Goal: Task Accomplishment & Management: Use online tool/utility

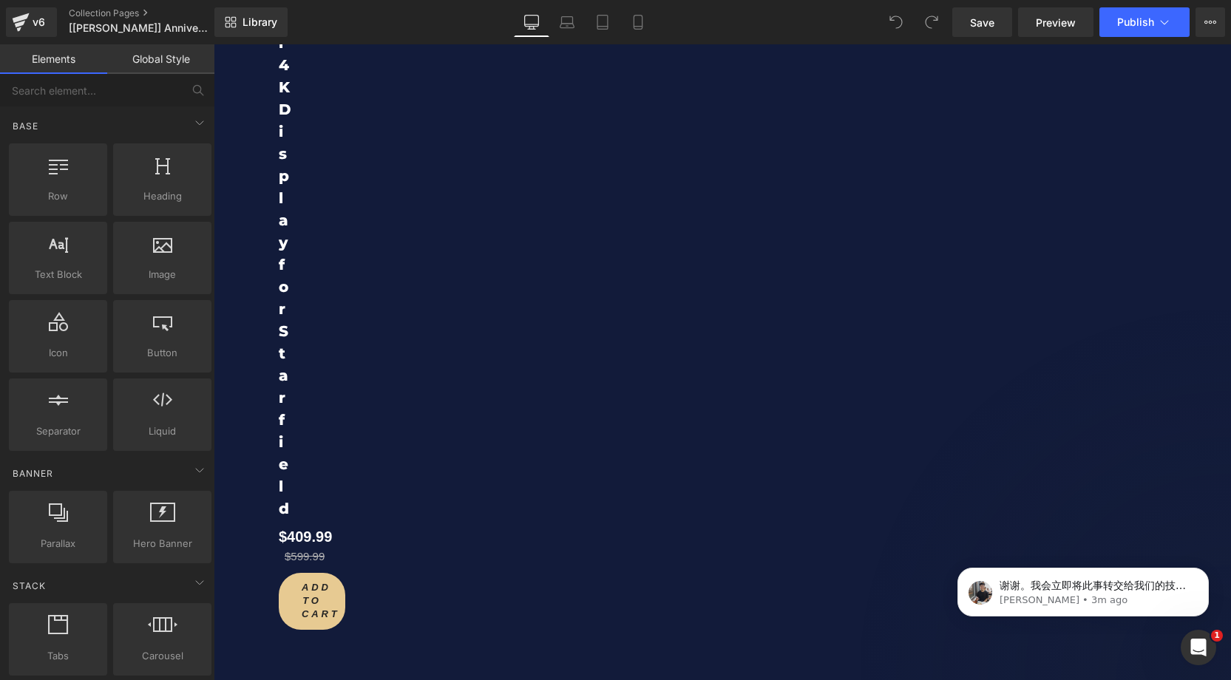
scroll to position [11247, 0]
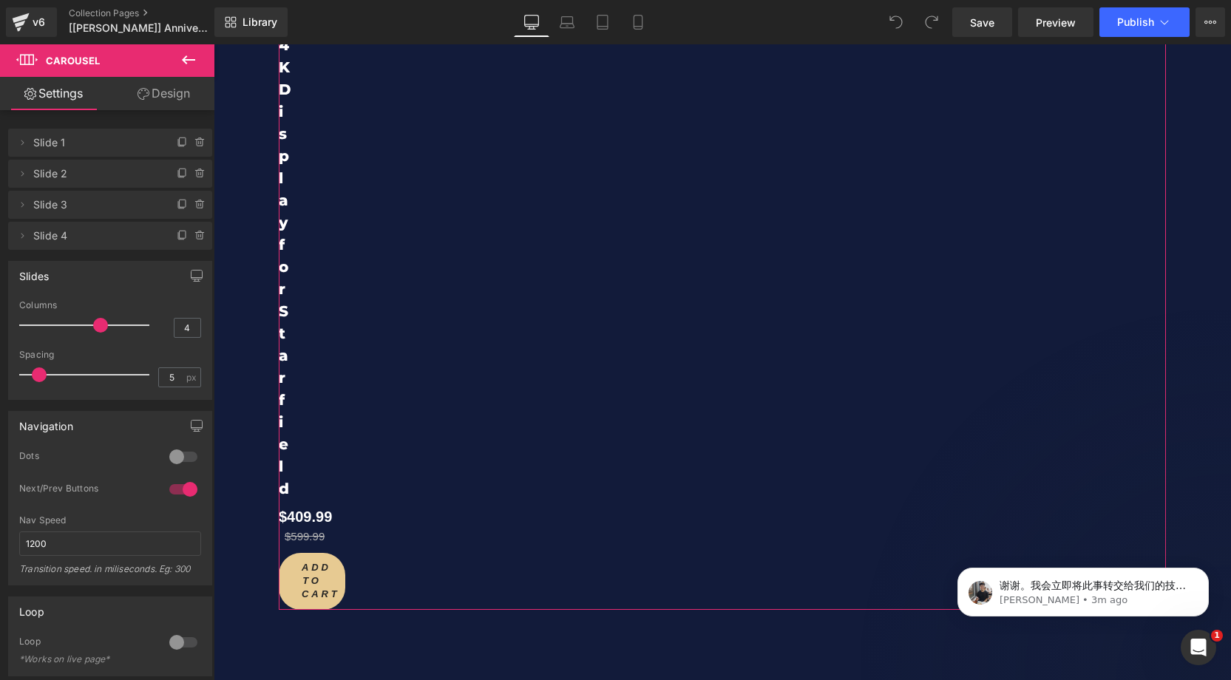
click at [162, 100] on link "Design" at bounding box center [163, 93] width 107 height 33
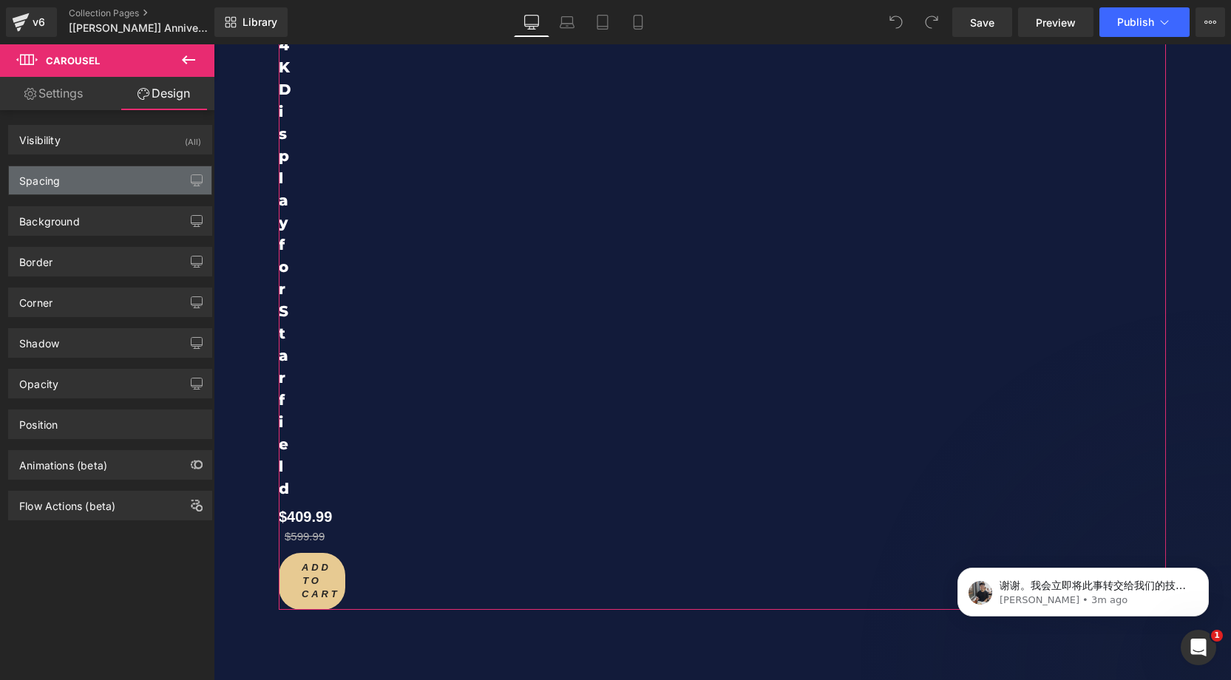
click at [129, 178] on div "Spacing" at bounding box center [110, 180] width 203 height 28
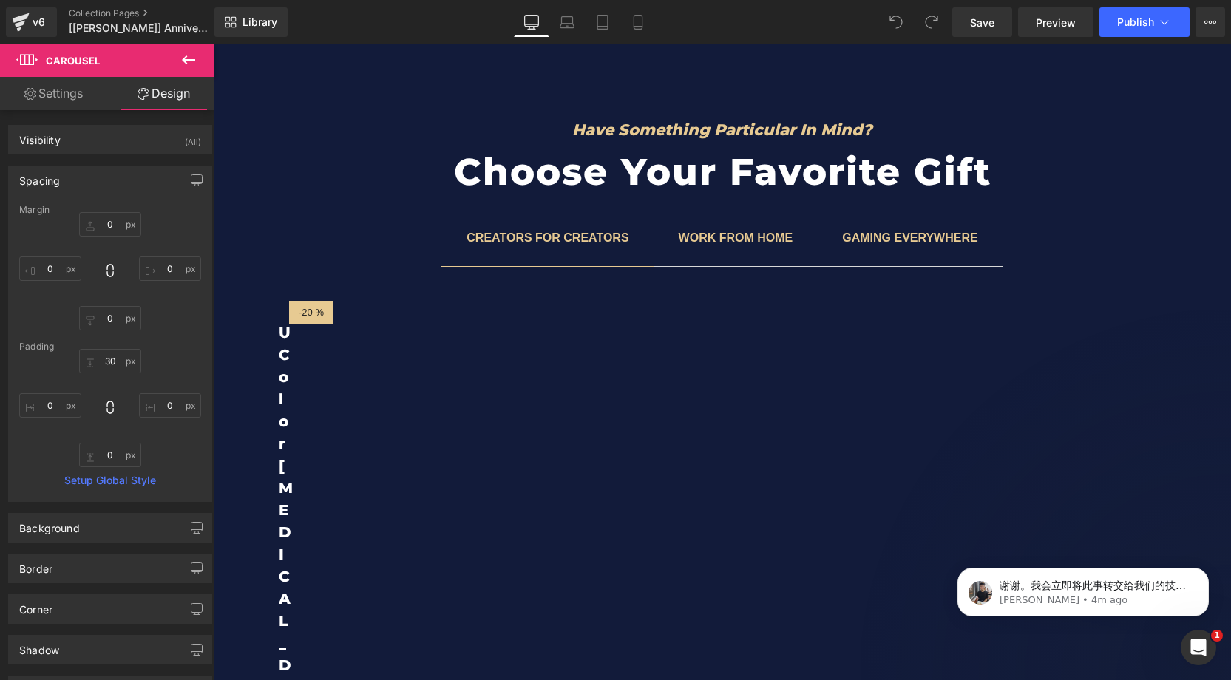
scroll to position [5857, 0]
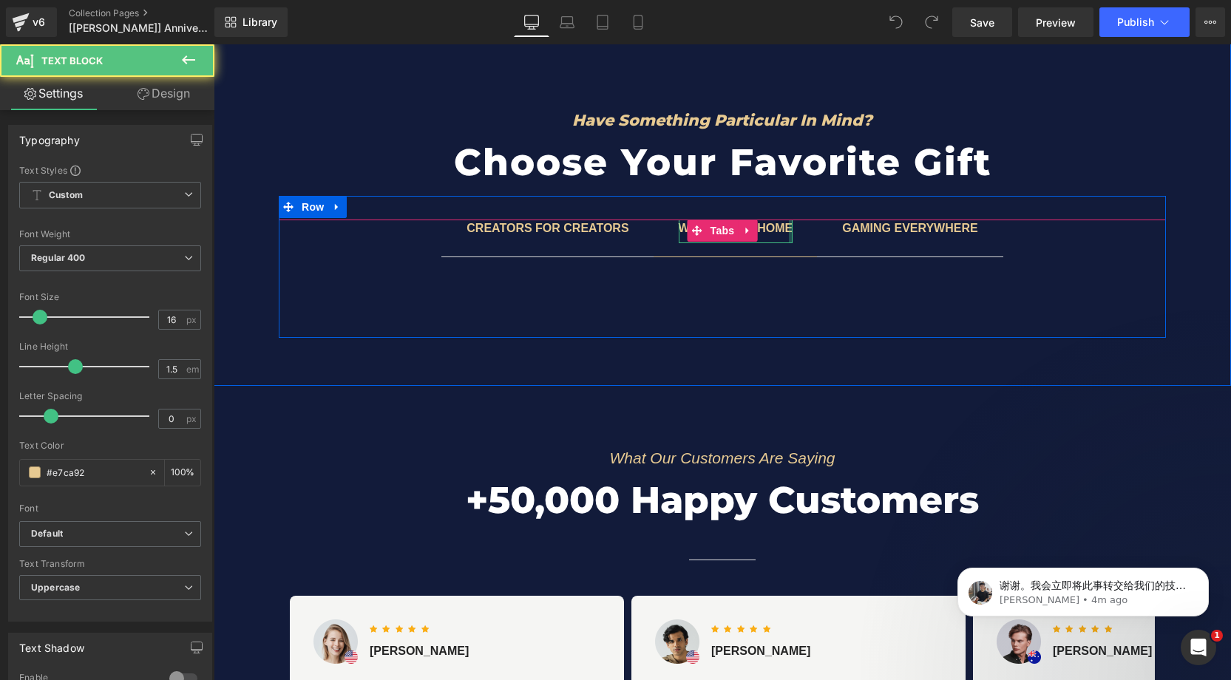
click at [789, 226] on div at bounding box center [791, 232] width 4 height 24
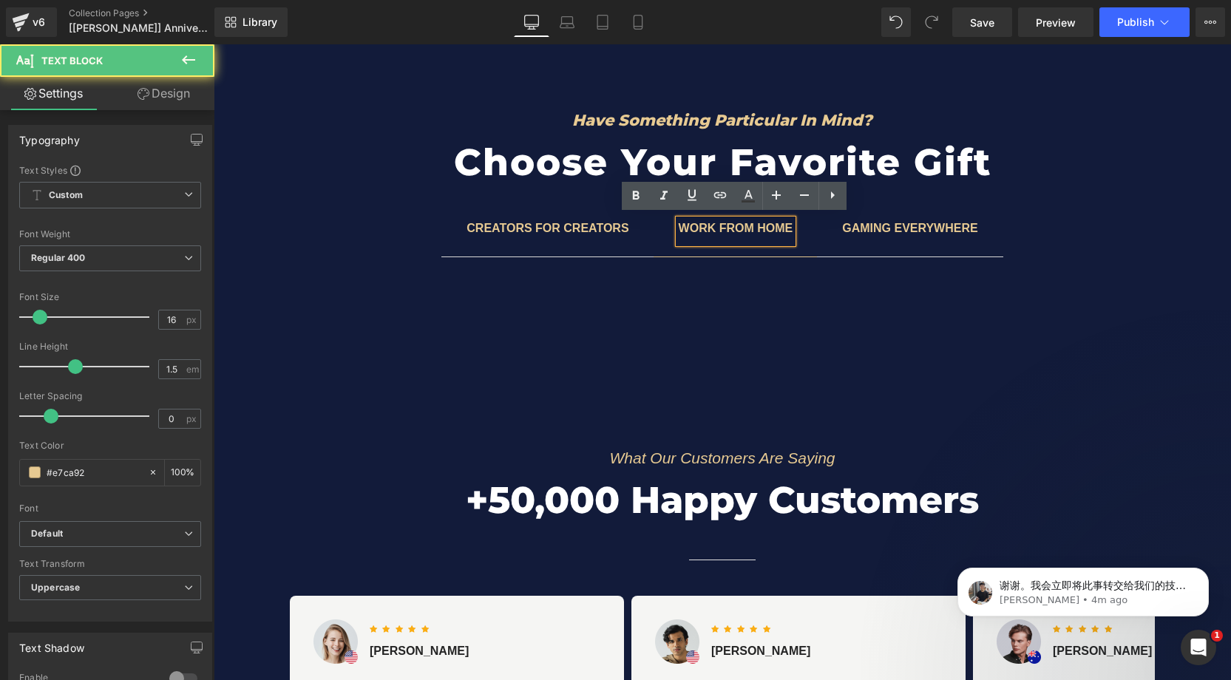
click at [529, 224] on b "CREATORS FOR CREATORS" at bounding box center [548, 228] width 162 height 13
click at [450, 234] on span "CREATORS FOR CREATORS Text Block" at bounding box center [547, 238] width 212 height 37
click at [395, 220] on ul "CREATORS FOR CREATORS Text Block WORK FROM HOME Text Block Gaming everywhere Te…" at bounding box center [722, 238] width 887 height 37
click at [957, 180] on h2 "Choose Your Favorite Gift" at bounding box center [723, 163] width 870 height 52
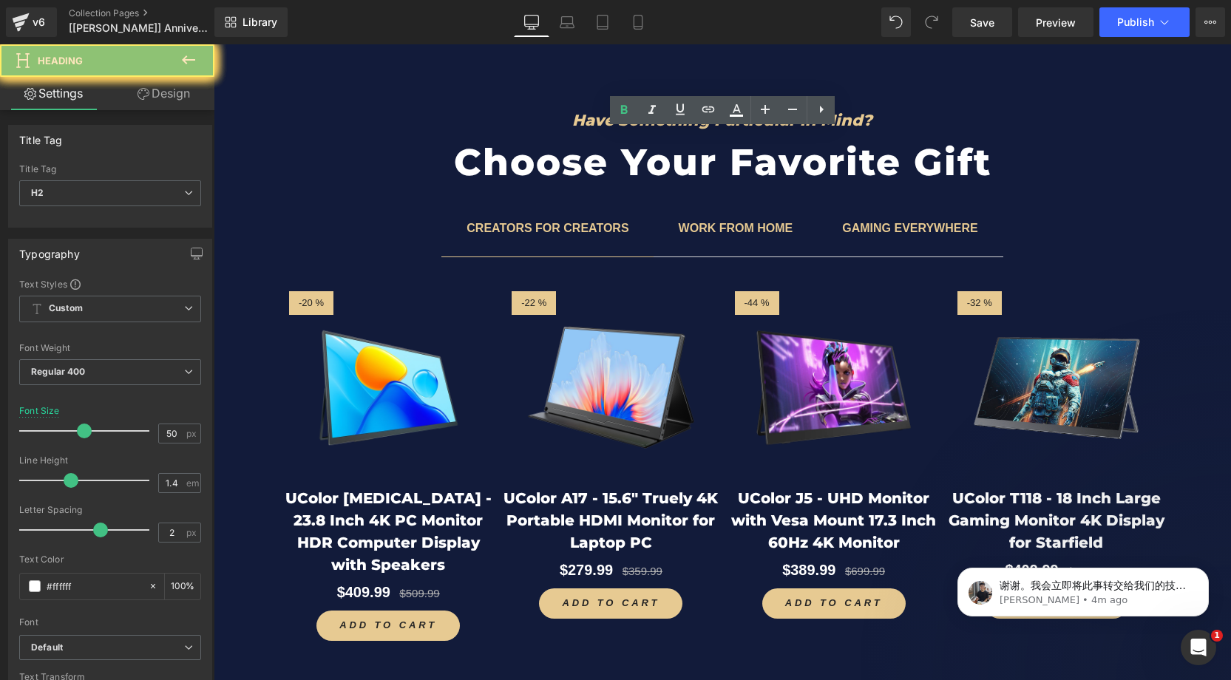
scroll to position [5853, 0]
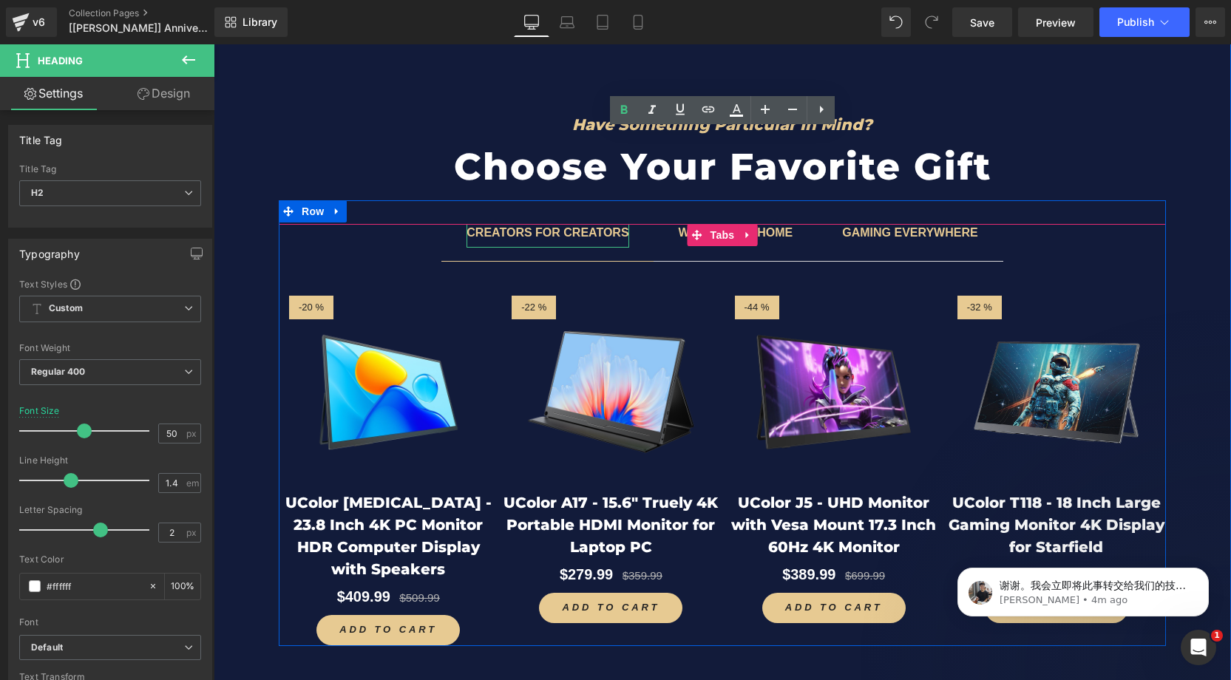
click at [502, 236] on div "CREATORS FOR CREATORS" at bounding box center [548, 236] width 162 height 24
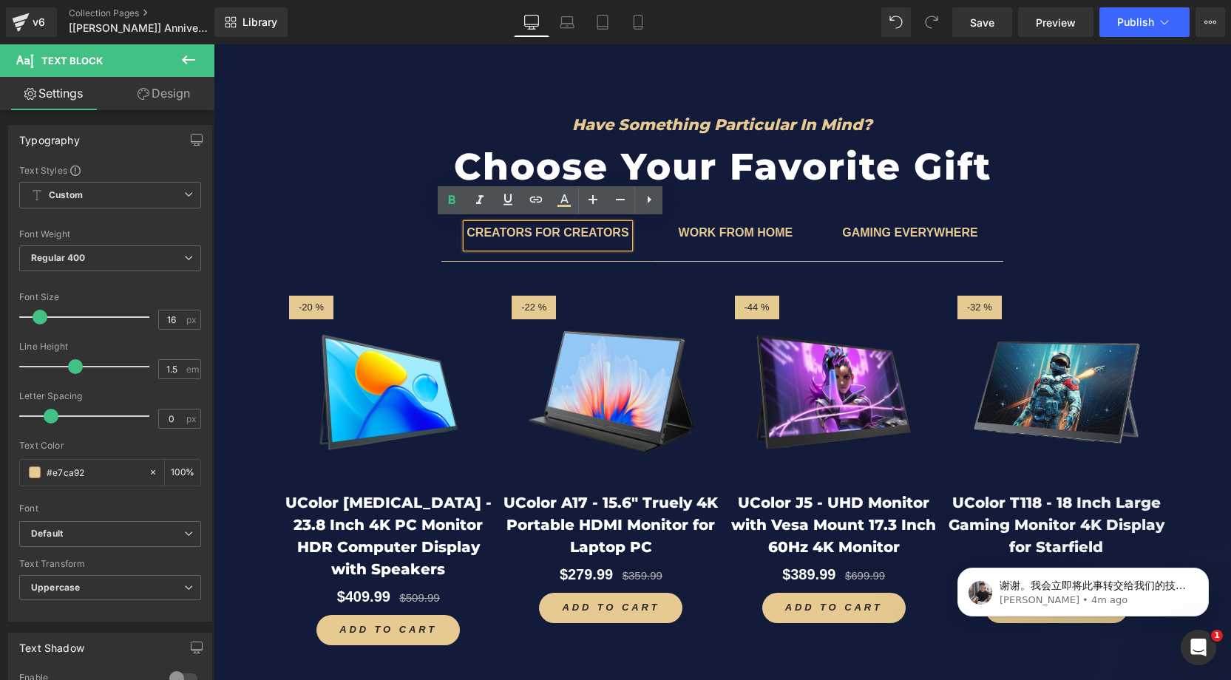
click at [392, 229] on ul "CREATORS FOR CREATORS Text Block WORK FROM HOME Text Block Gaming everywhere Te…" at bounding box center [722, 242] width 887 height 37
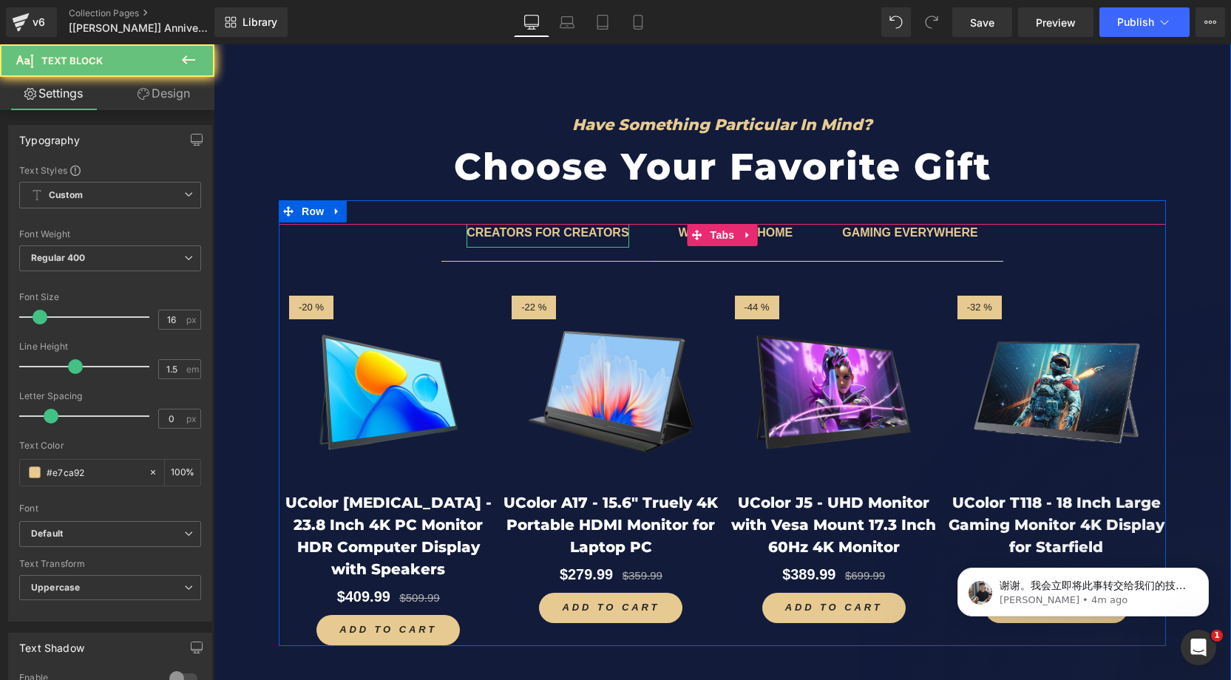
click at [608, 235] on b "CREATORS FOR CREATORS" at bounding box center [548, 232] width 162 height 13
click at [701, 237] on span at bounding box center [697, 235] width 19 height 22
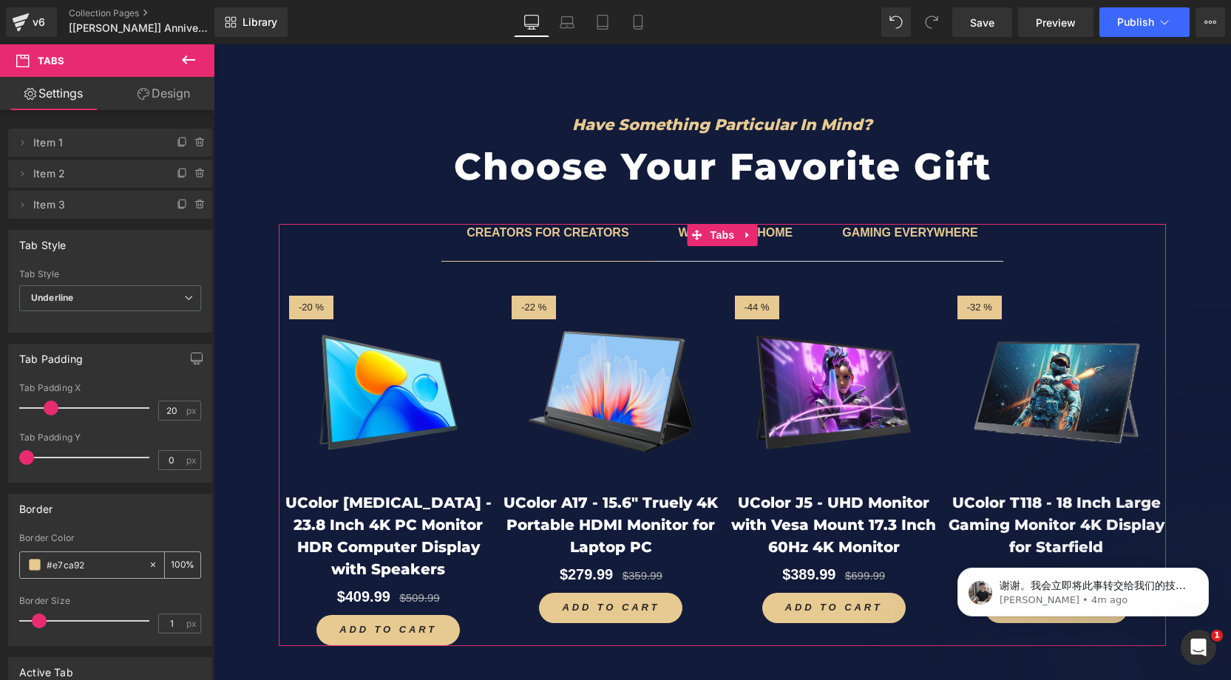
click at [181, 561] on div "100 %" at bounding box center [182, 565] width 35 height 26
click at [172, 563] on input "100" at bounding box center [178, 565] width 15 height 16
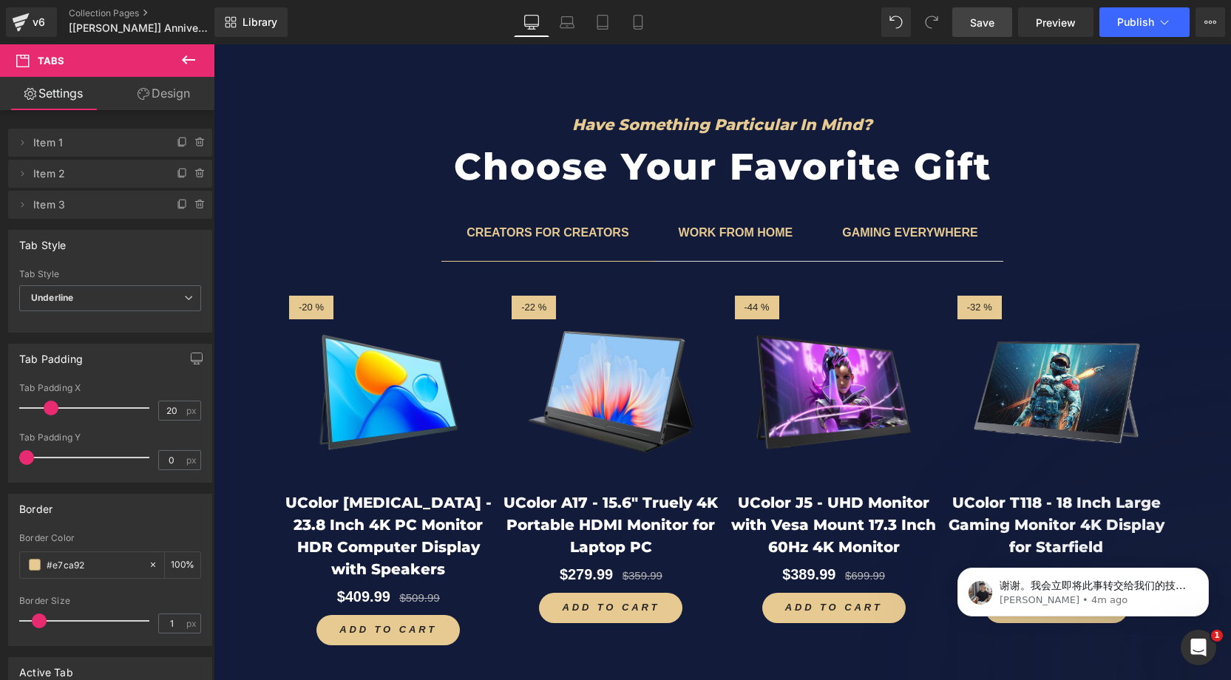
drag, startPoint x: 992, startPoint y: 23, endPoint x: 1009, endPoint y: 21, distance: 17.9
click at [992, 23] on span "Save" at bounding box center [982, 23] width 24 height 16
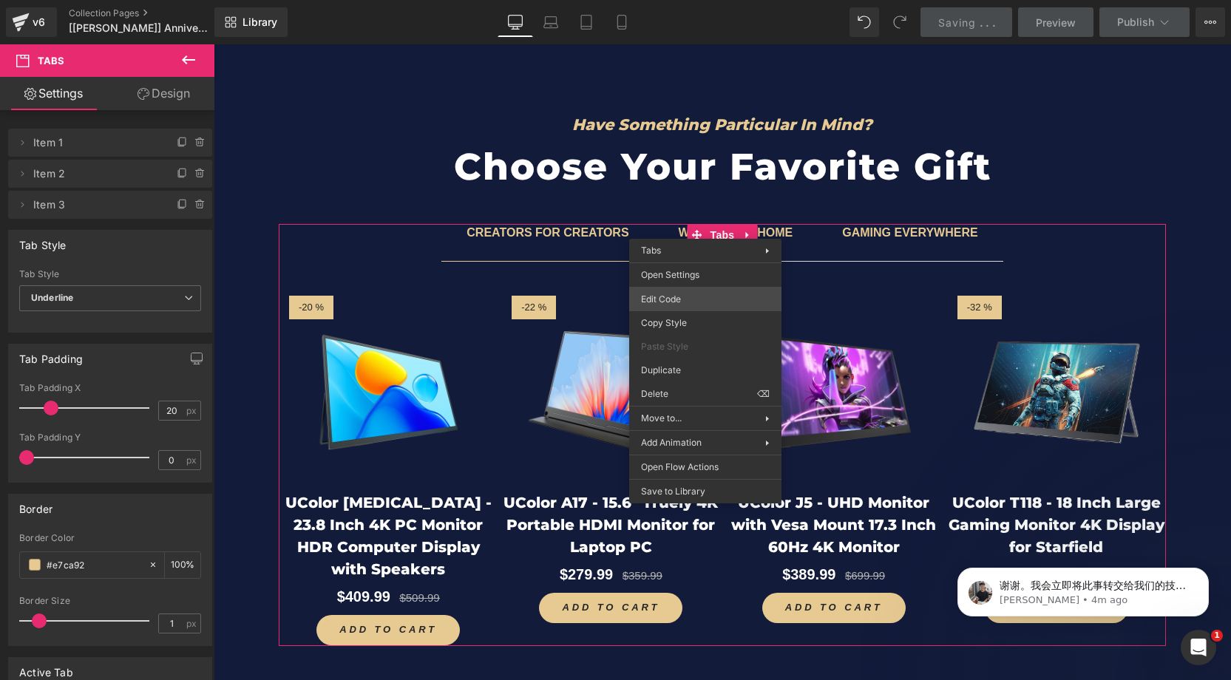
click at [663, 0] on div "Tabs You are previewing how the will restyle your page. You can not edit Elemen…" at bounding box center [615, 0] width 1231 height 0
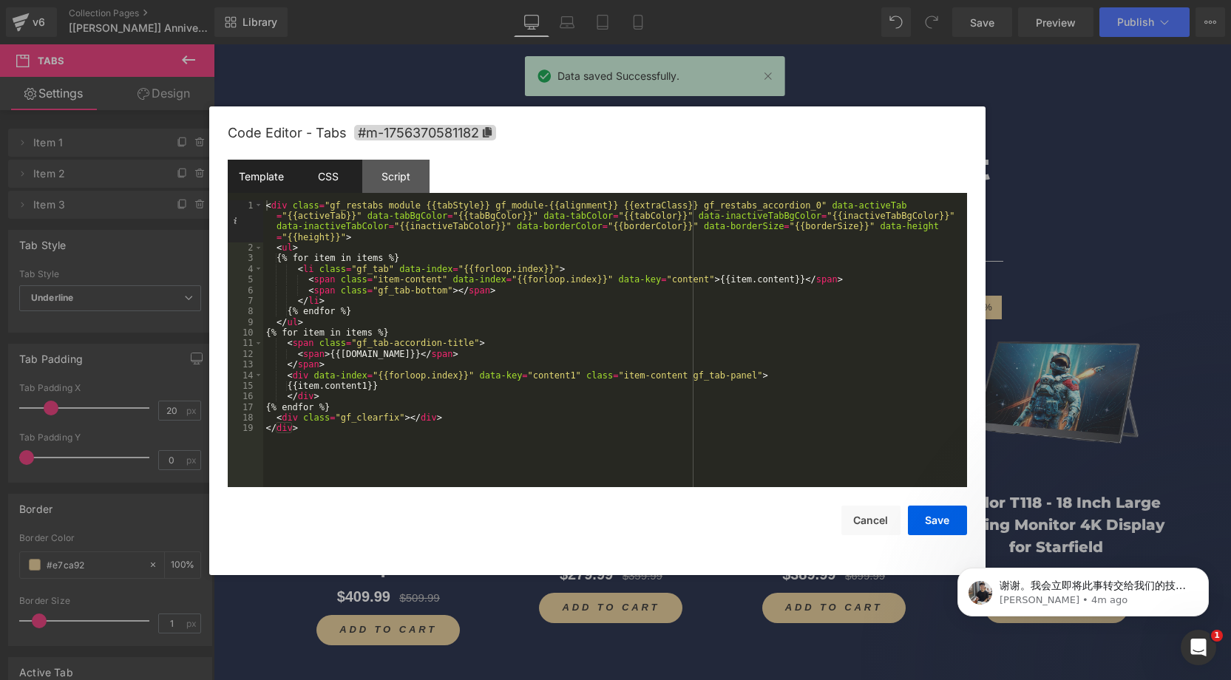
click at [352, 171] on div "CSS" at bounding box center [328, 176] width 67 height 33
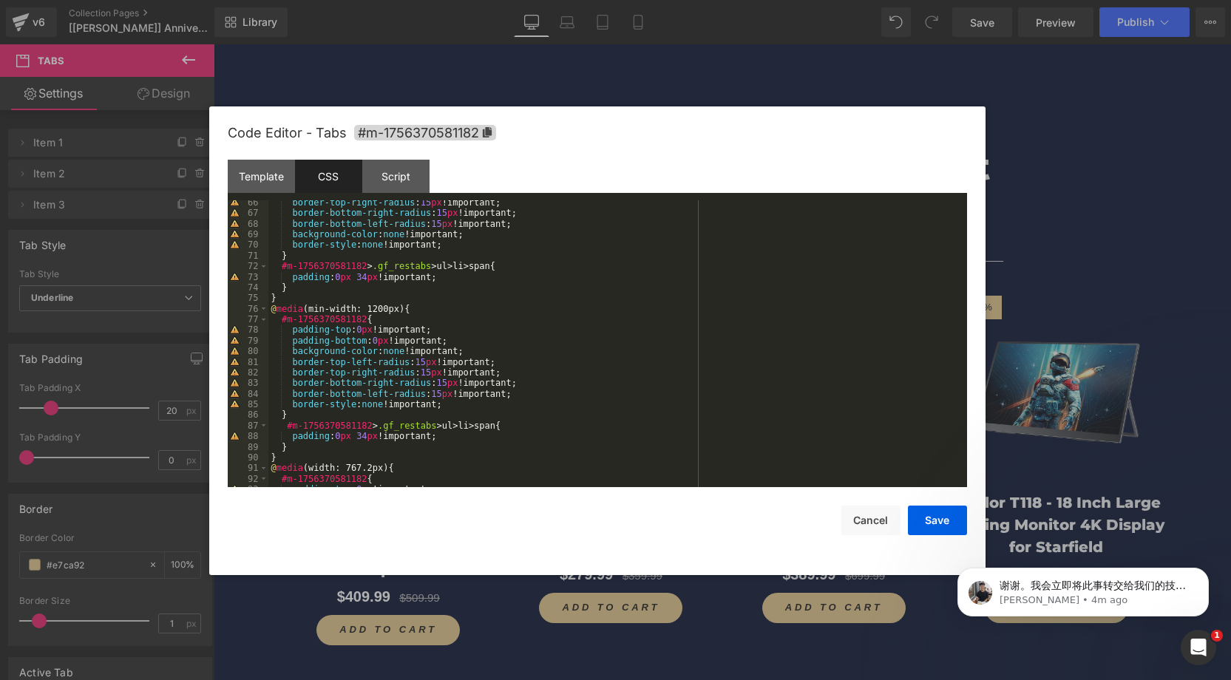
scroll to position [688, 0]
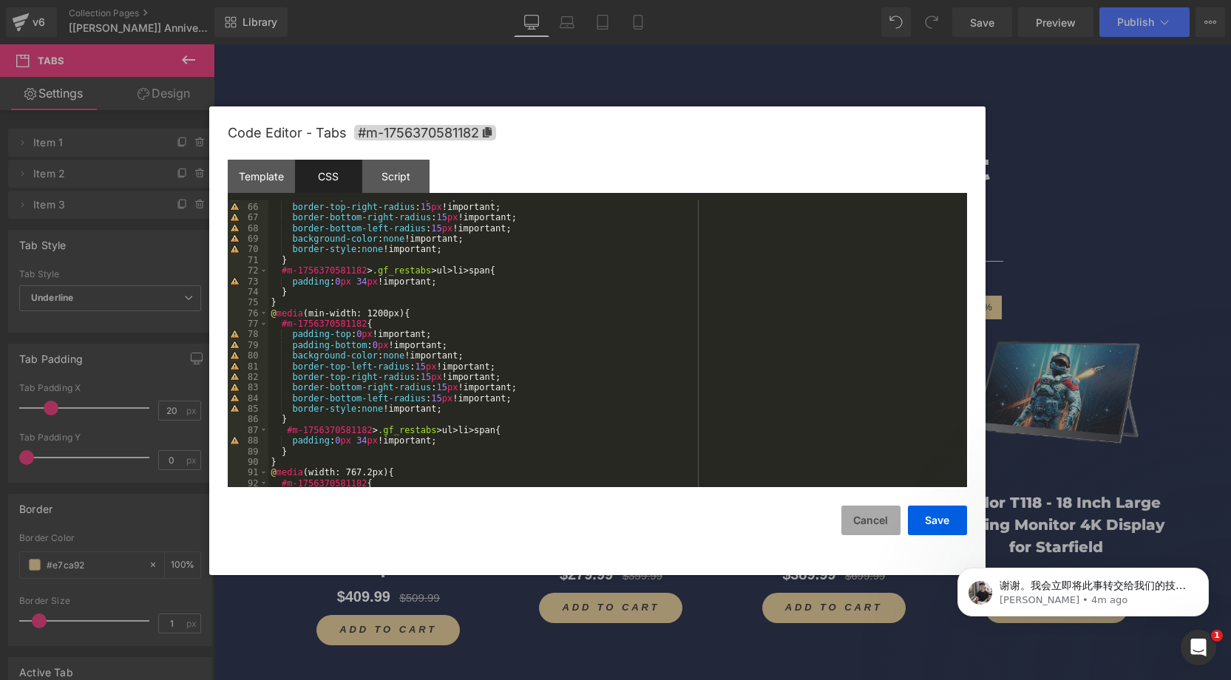
click at [874, 511] on button "Cancel" at bounding box center [870, 521] width 59 height 30
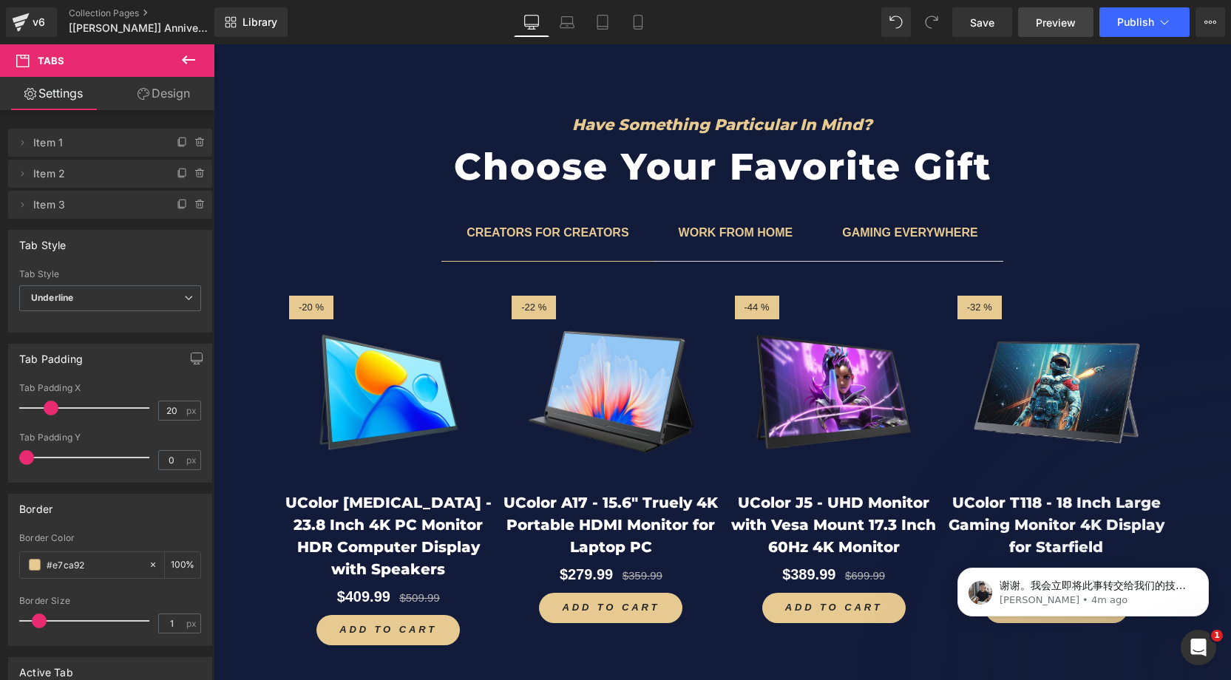
click at [1060, 23] on span "Preview" at bounding box center [1056, 23] width 40 height 16
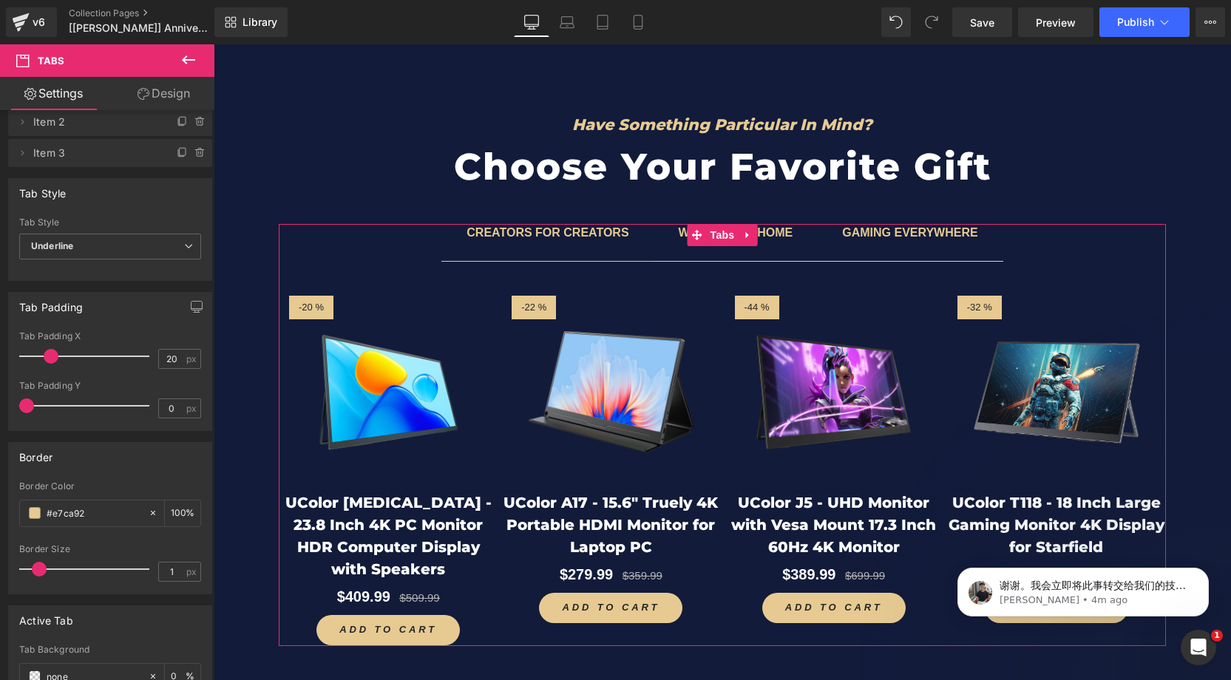
scroll to position [129, 0]
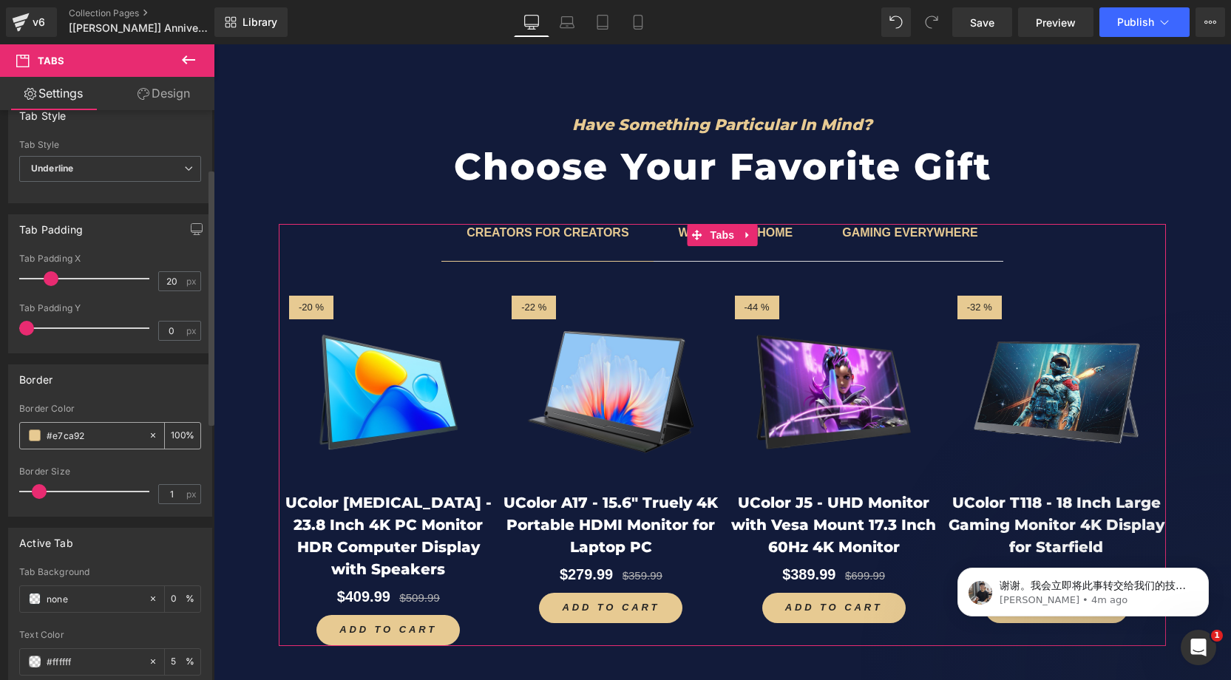
click at [35, 431] on span at bounding box center [35, 436] width 12 height 12
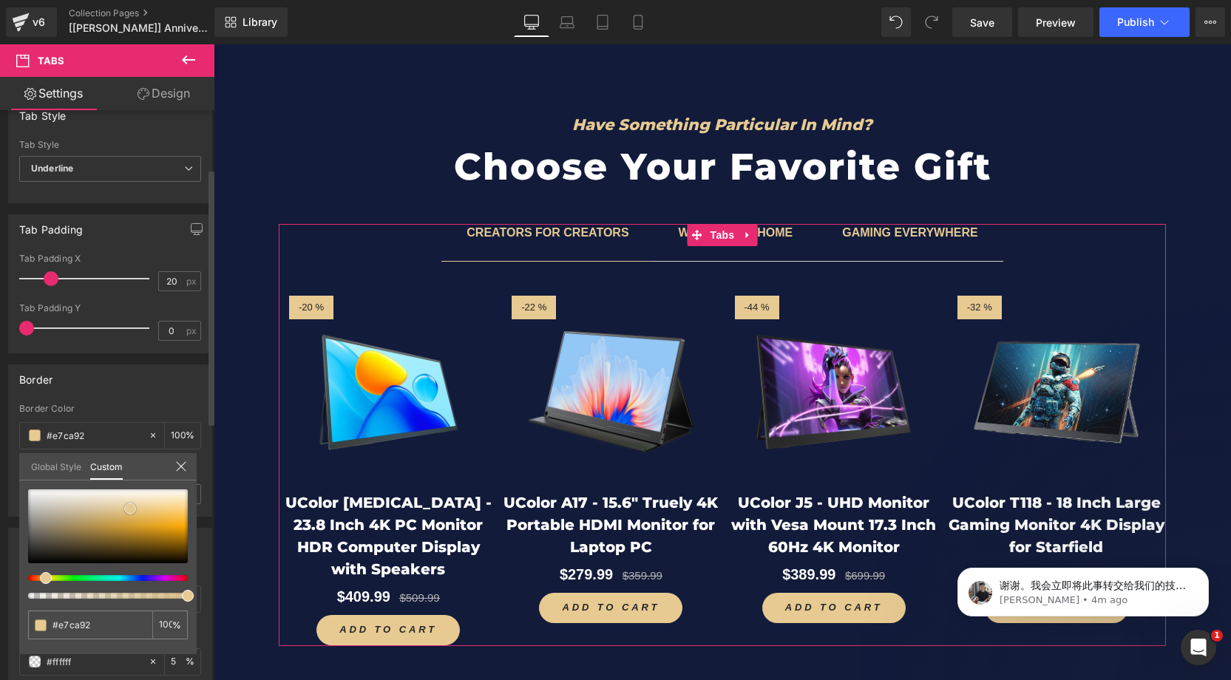
drag, startPoint x: 130, startPoint y: 515, endPoint x: 115, endPoint y: 520, distance: 15.4
click at [33, 489] on div at bounding box center [108, 526] width 160 height 74
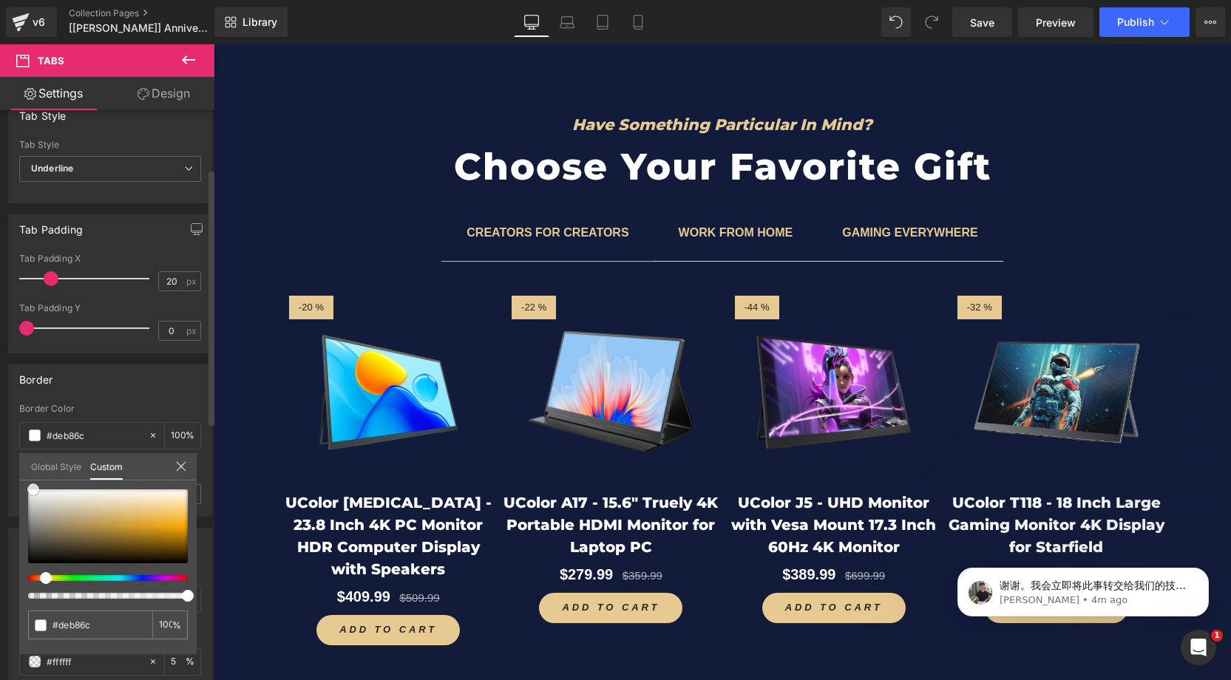
click at [100, 515] on div at bounding box center [108, 526] width 160 height 74
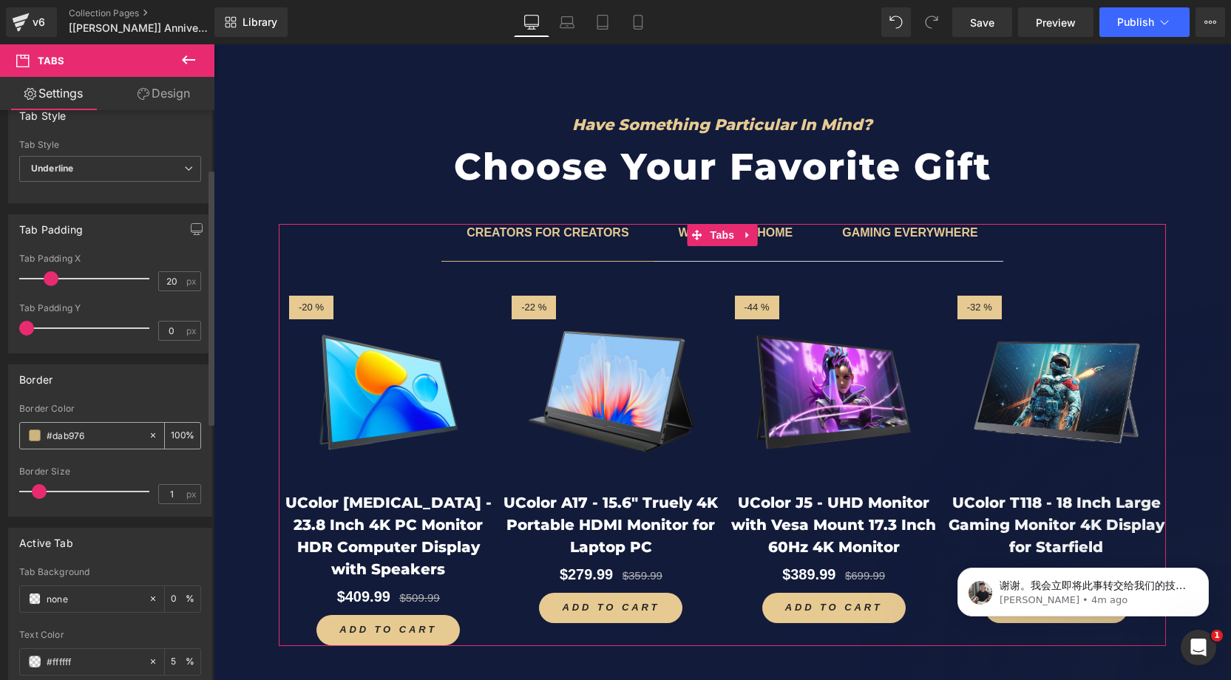
click at [97, 428] on input "#e7ca92" at bounding box center [94, 435] width 95 height 16
type input "#dab976"
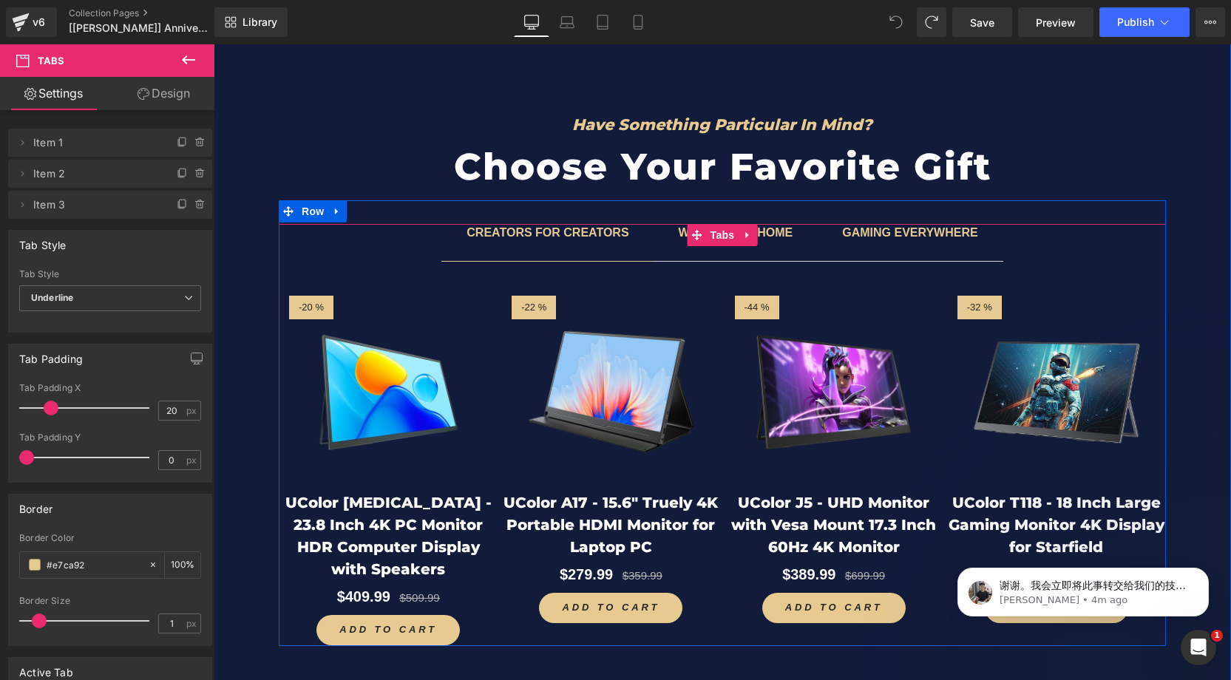
click at [781, 232] on b "WORK FROM HOME" at bounding box center [736, 232] width 115 height 13
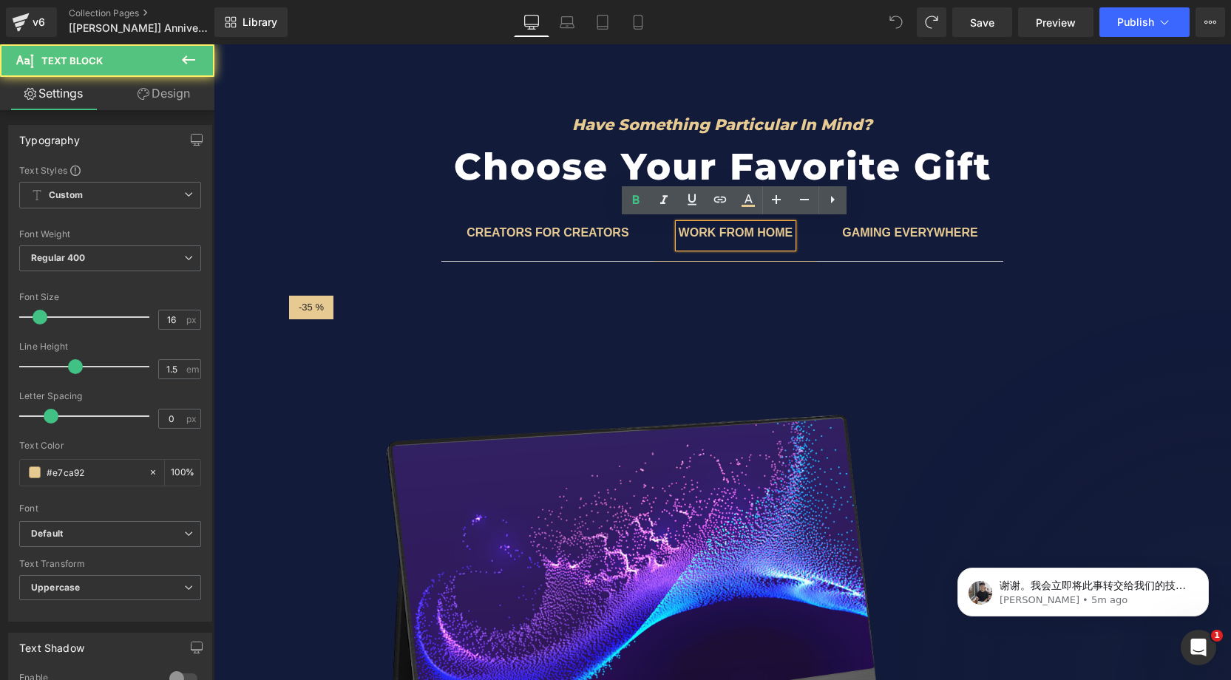
scroll to position [5856, 0]
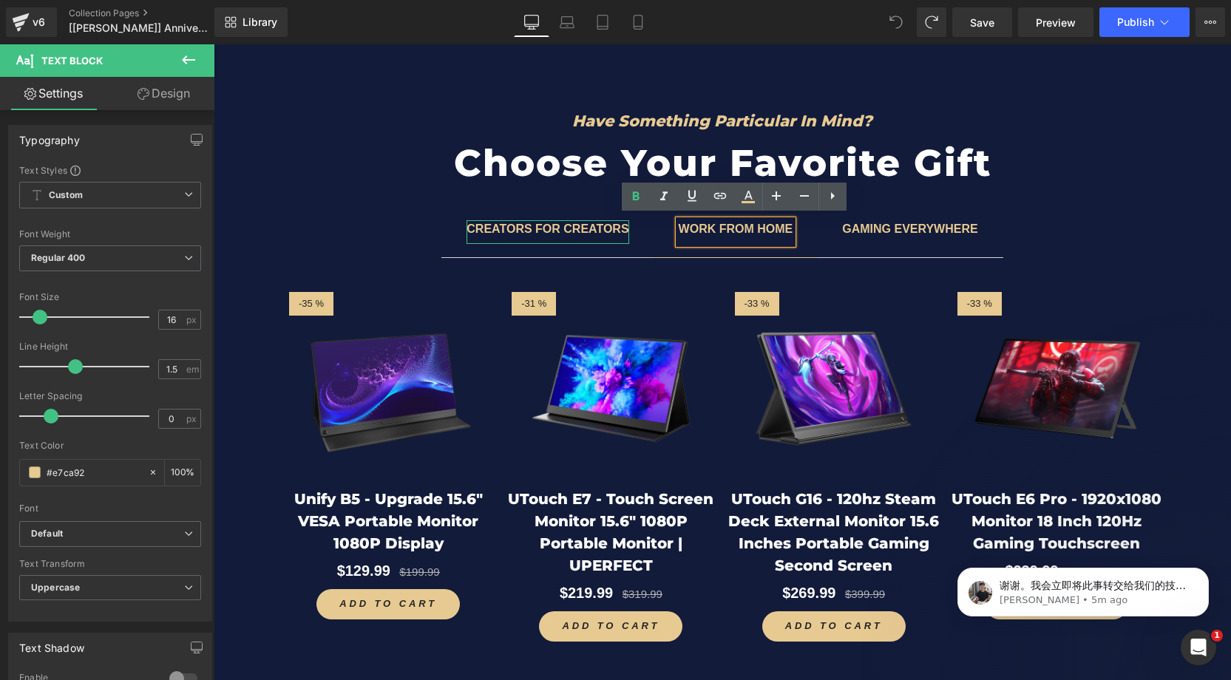
click at [587, 231] on b "CREATORS FOR CREATORS" at bounding box center [548, 229] width 162 height 13
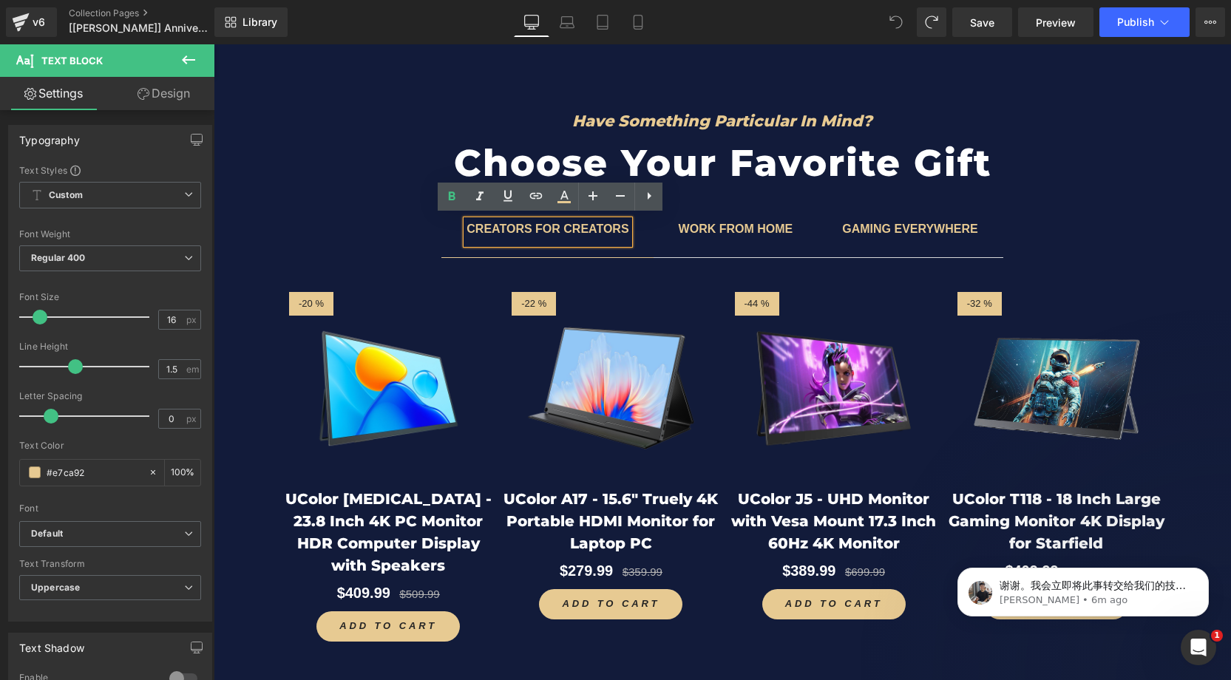
click at [654, 236] on span "WORK FROM HOME Text Block" at bounding box center [736, 238] width 165 height 37
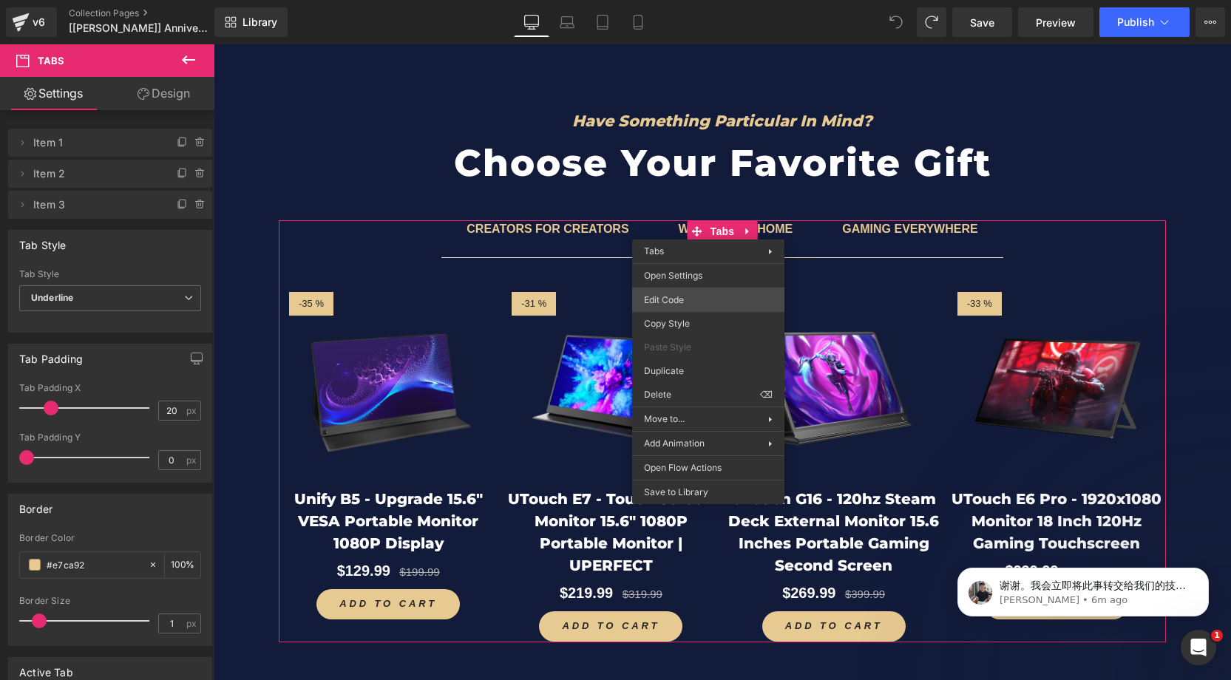
click at [665, 0] on div "Tabs You are previewing how the will restyle your page. You can not edit Elemen…" at bounding box center [615, 0] width 1231 height 0
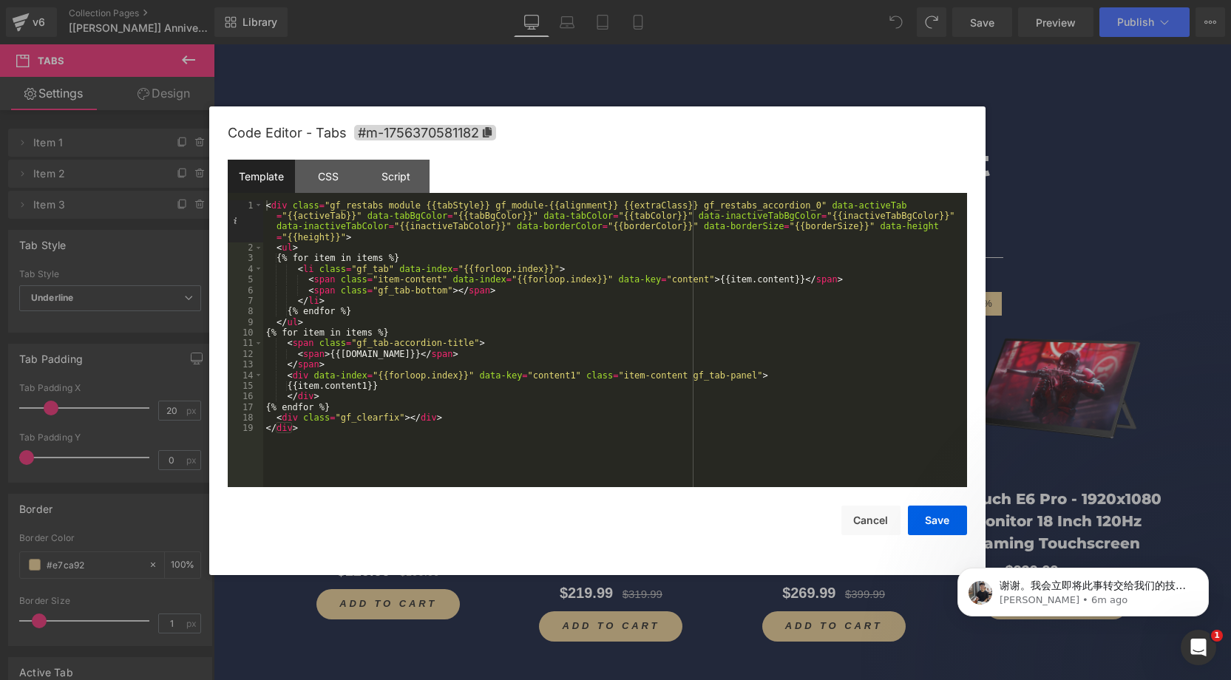
drag, startPoint x: 343, startPoint y: 167, endPoint x: 375, endPoint y: 192, distance: 40.5
click at [343, 167] on div "CSS" at bounding box center [328, 176] width 67 height 33
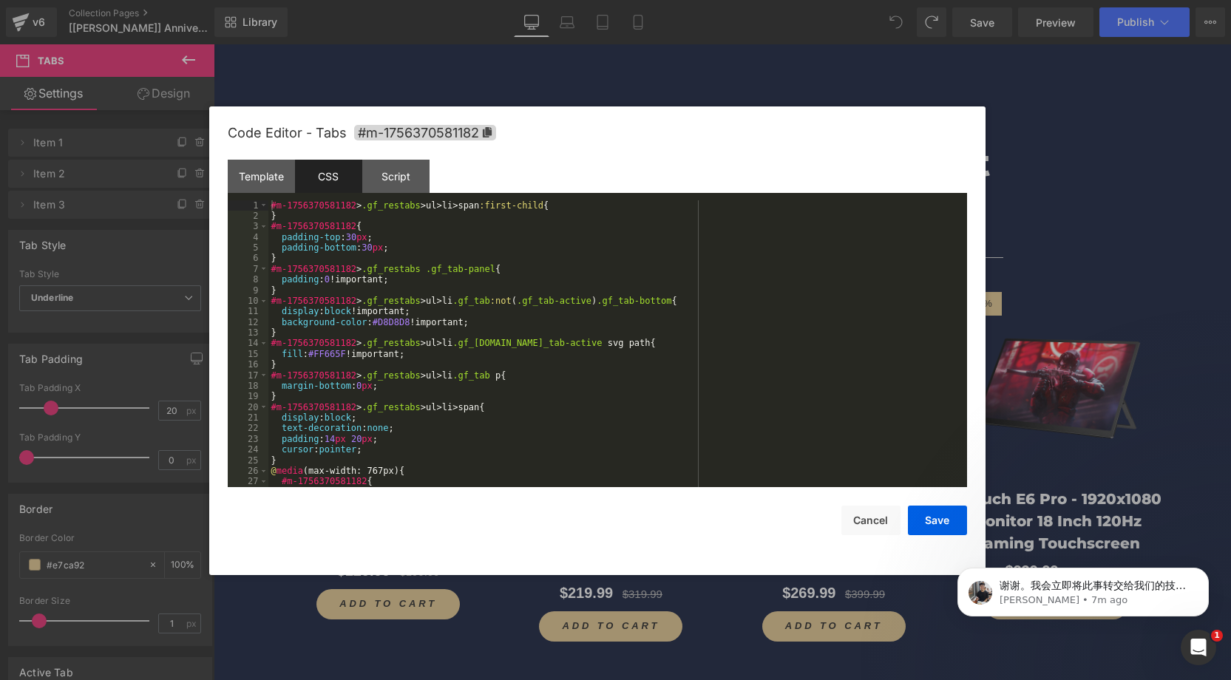
click at [446, 259] on div "#m-1756370581182 > .gf_restabs > ul > li > span :first-child { } #m-17563705811…" at bounding box center [615, 354] width 694 height 308
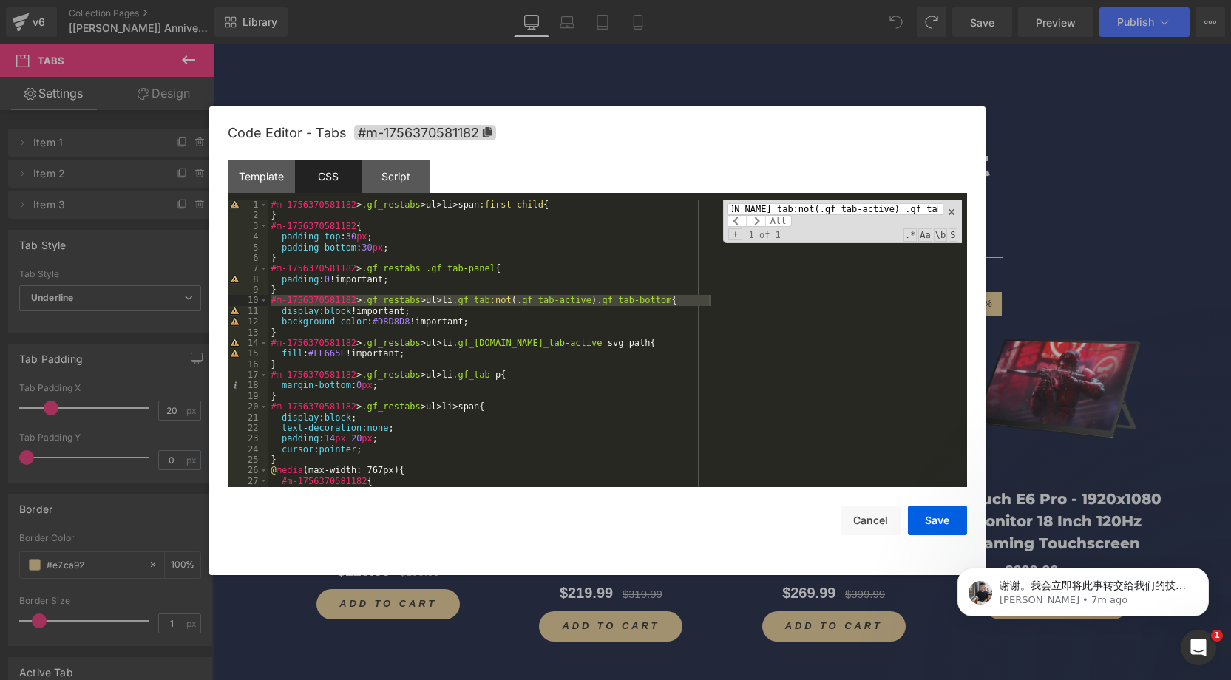
scroll to position [4, 0]
type input "#m-1756370581182 > .gf_restabs > ul > li.gf_tab:not(.gf_tab-active) .gf_tab-bot…"
click at [521, 267] on div "#m-1756370581182 > .gf_restabs > ul > li > span :first-child { } #m-17563705811…" at bounding box center [615, 351] width 694 height 308
click at [513, 298] on div "#m-1756370581182 > .gf_restabs > ul > li > span :first-child { } #m-17563705811…" at bounding box center [615, 351] width 694 height 308
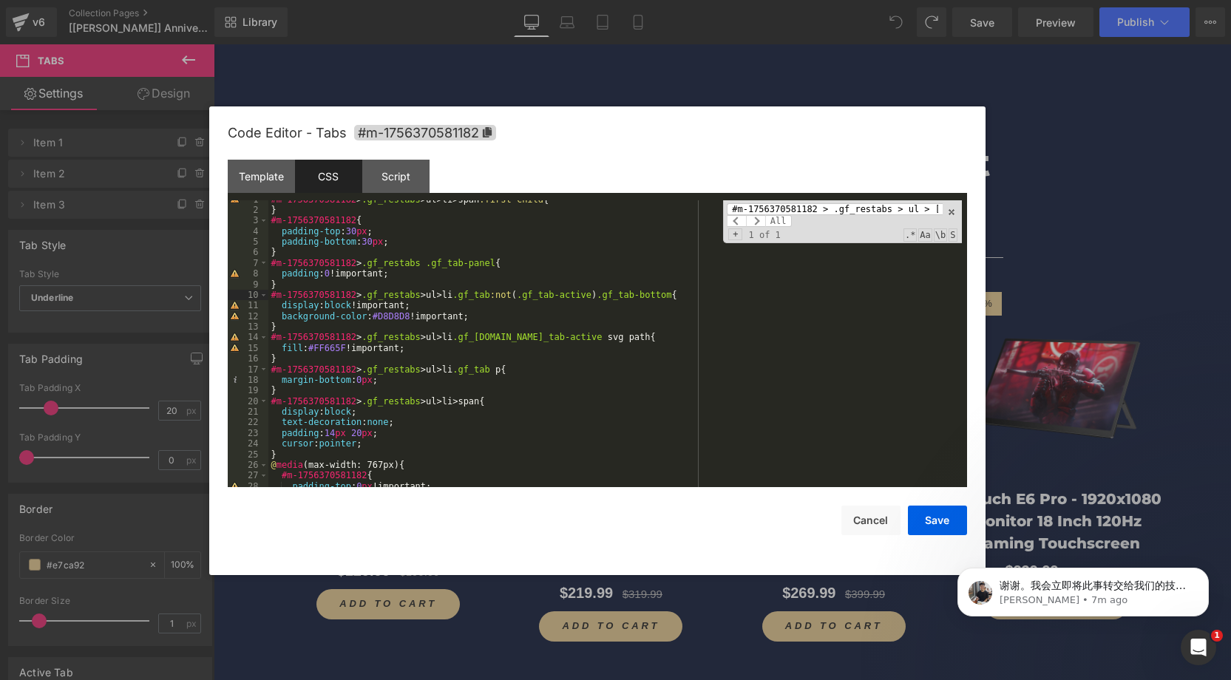
scroll to position [1, 0]
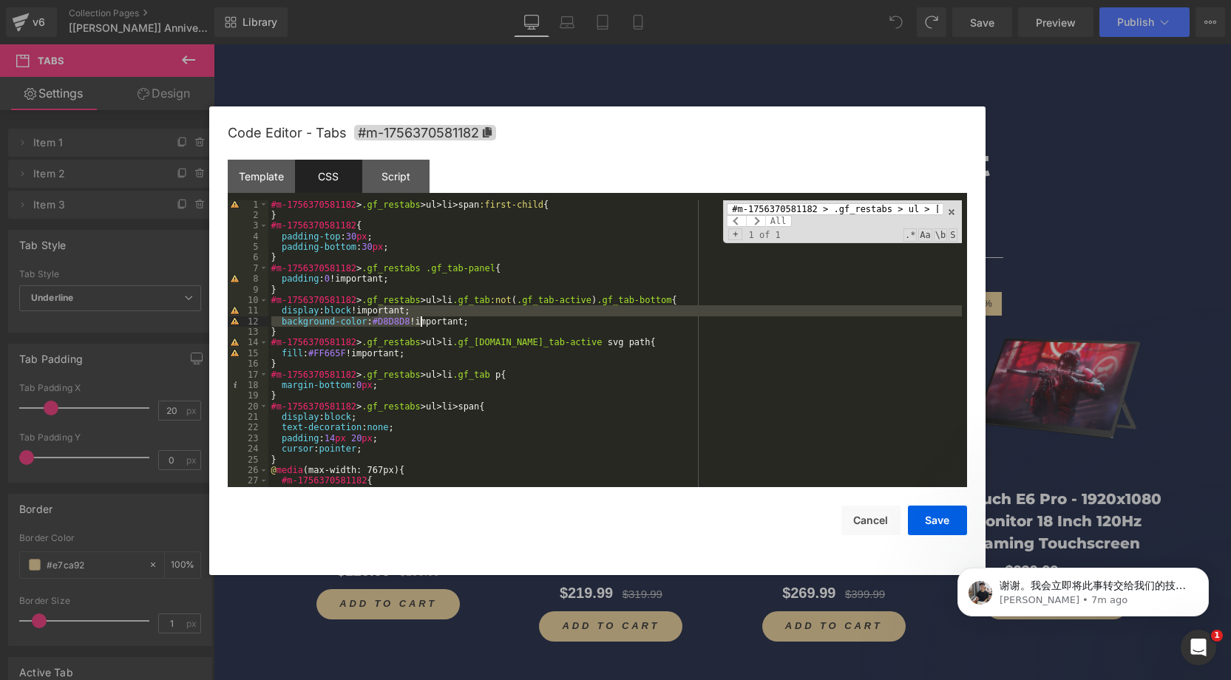
drag, startPoint x: 378, startPoint y: 316, endPoint x: 419, endPoint y: 320, distance: 40.9
click at [419, 320] on div "#m-1756370581182 > .gf_restabs > ul > li > span :first-child { } #m-17563705811…" at bounding box center [615, 354] width 694 height 308
click at [478, 325] on div "#m-1756370581182 > .gf_restabs > ul > li > span :first-child { } #m-17563705811…" at bounding box center [615, 354] width 694 height 308
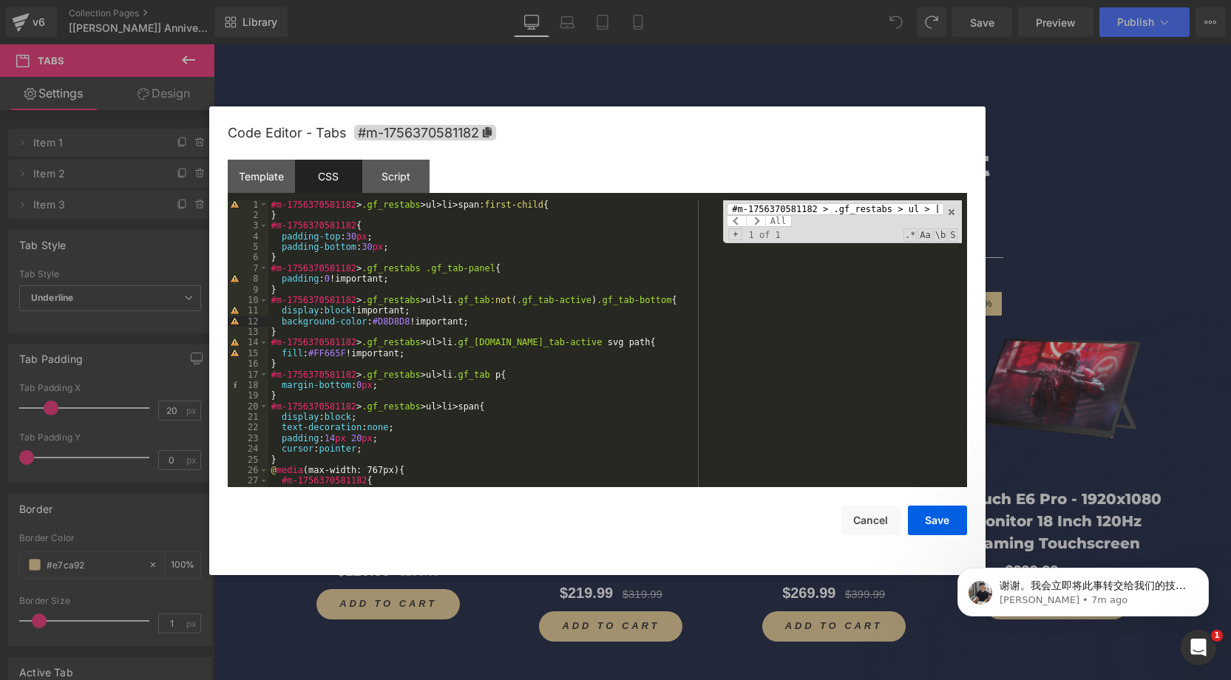
click at [408, 322] on div "#m-1756370581182 > .gf_restabs > ul > li > span :first-child { } #m-17563705811…" at bounding box center [615, 354] width 694 height 308
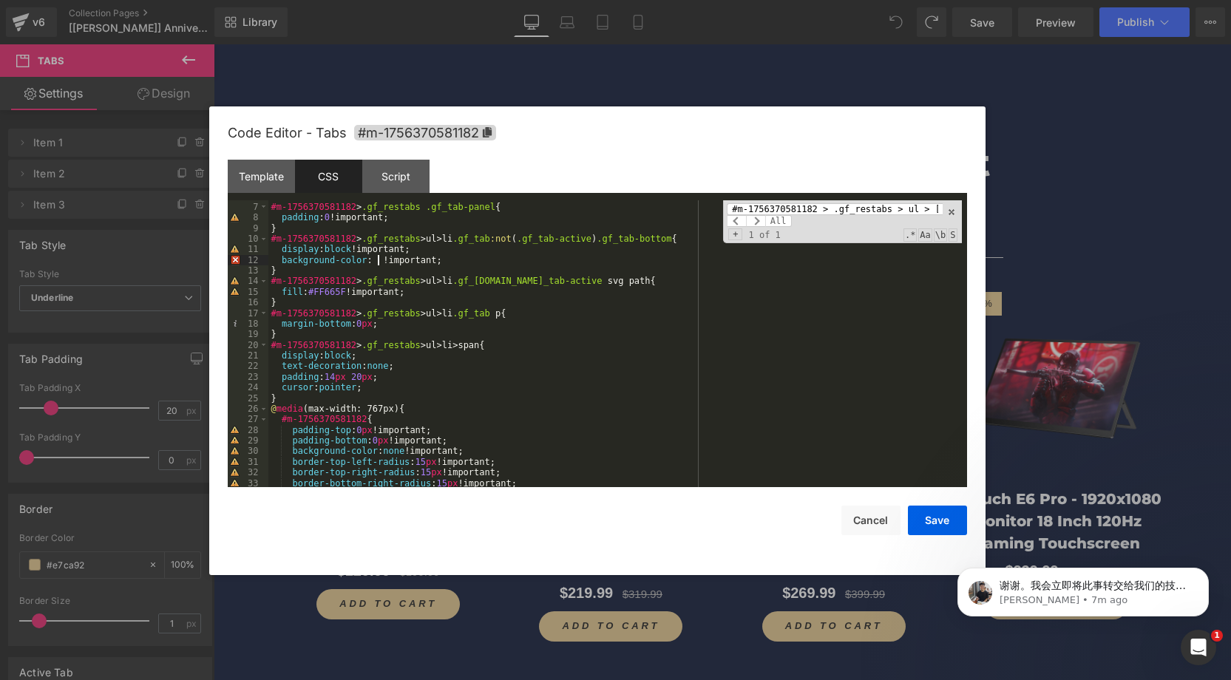
scroll to position [48, 0]
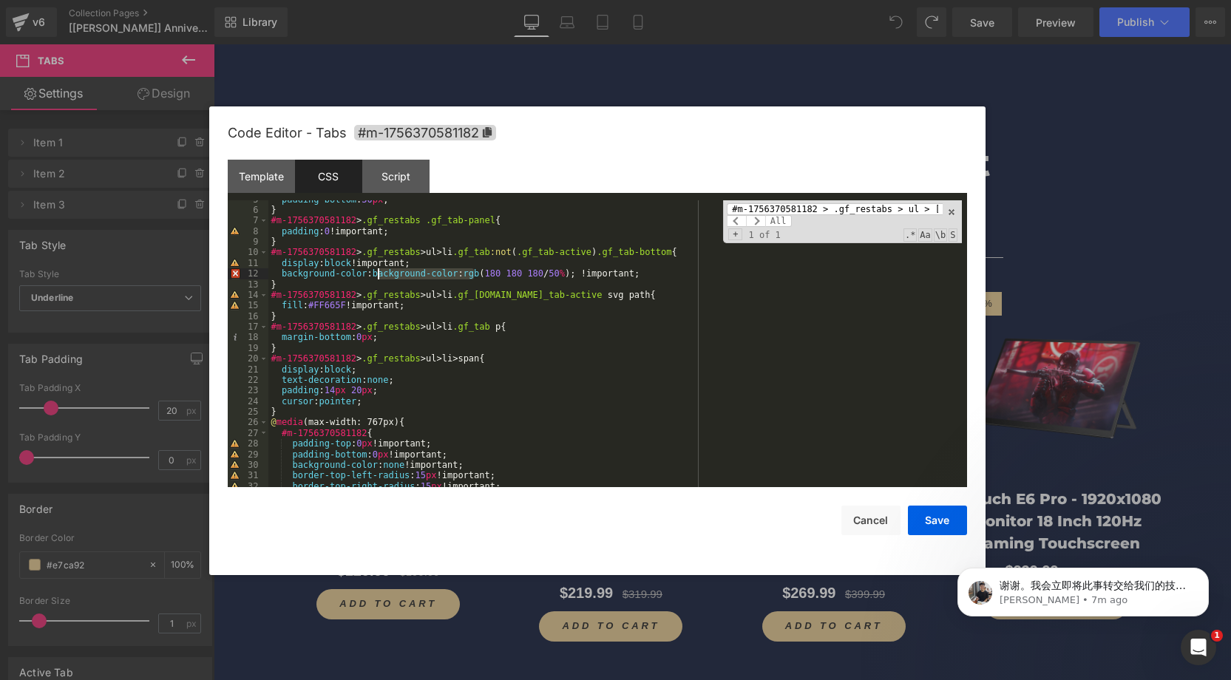
drag, startPoint x: 473, startPoint y: 274, endPoint x: 378, endPoint y: 276, distance: 95.4
click at [378, 276] on div "padding-bottom : 30 px ; } #m-1756370581182 > .gf_restabs .gf_tab-panel { paddi…" at bounding box center [615, 348] width 694 height 308
click at [393, 272] on div "padding-bottom : 30 px ; } #m-1756370581182 > .gf_restabs .gf_tab-panel { paddi…" at bounding box center [615, 348] width 694 height 308
type textarea "a"
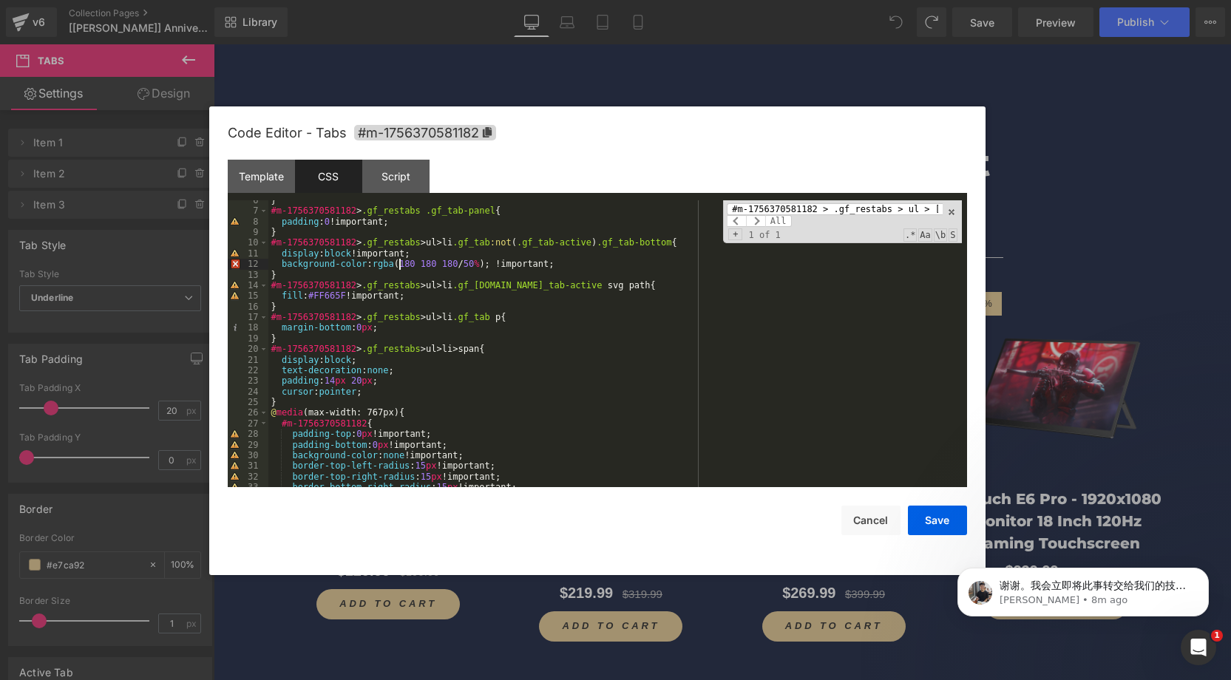
click at [385, 271] on div "} #m-1756370581182 > .gf_restabs .gf_tab-panel { padding : 0 !important; } #m-1…" at bounding box center [615, 349] width 694 height 308
click at [378, 262] on div "} #m-1756370581182 > .gf_restabs .gf_tab-panel { padding : 0 !important; } #m-1…" at bounding box center [615, 346] width 694 height 308
click at [509, 260] on div "} #m-1756370581182 > .gf_restabs .gf_tab-panel { padding : 0 !important; } #m-1…" at bounding box center [615, 346] width 694 height 308
paste textarea
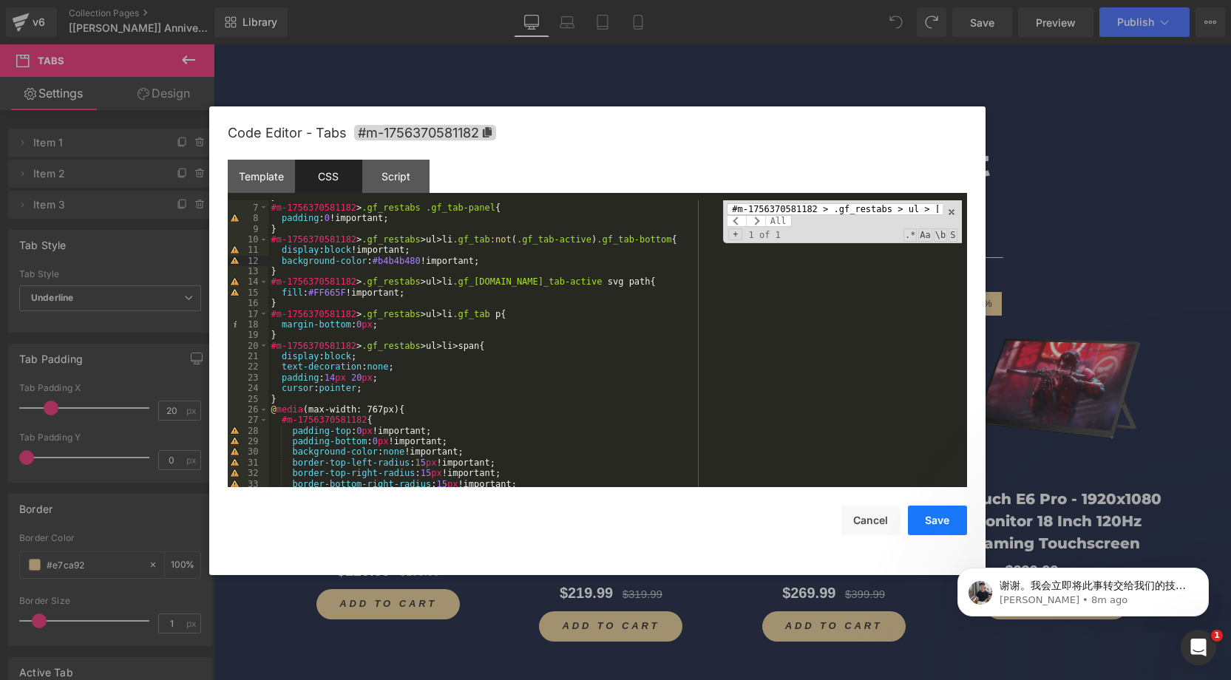
drag, startPoint x: 937, startPoint y: 525, endPoint x: 930, endPoint y: 512, distance: 14.9
click at [944, 525] on button "Save" at bounding box center [937, 521] width 59 height 30
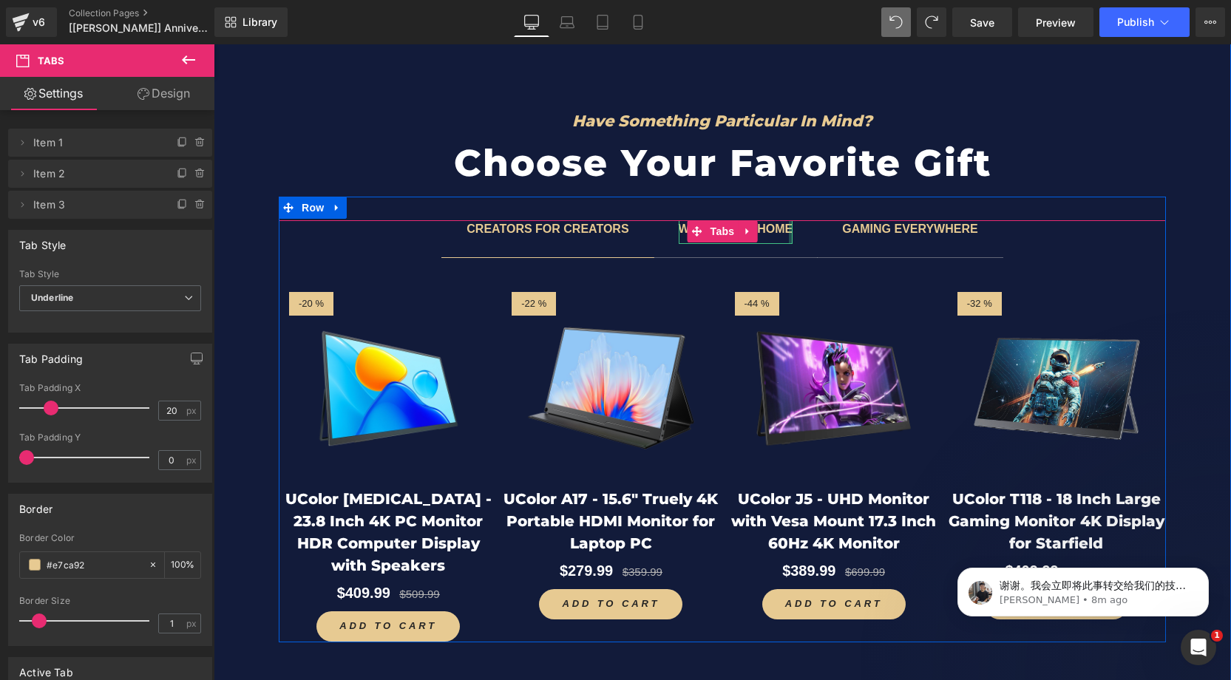
click at [789, 228] on div at bounding box center [791, 232] width 4 height 24
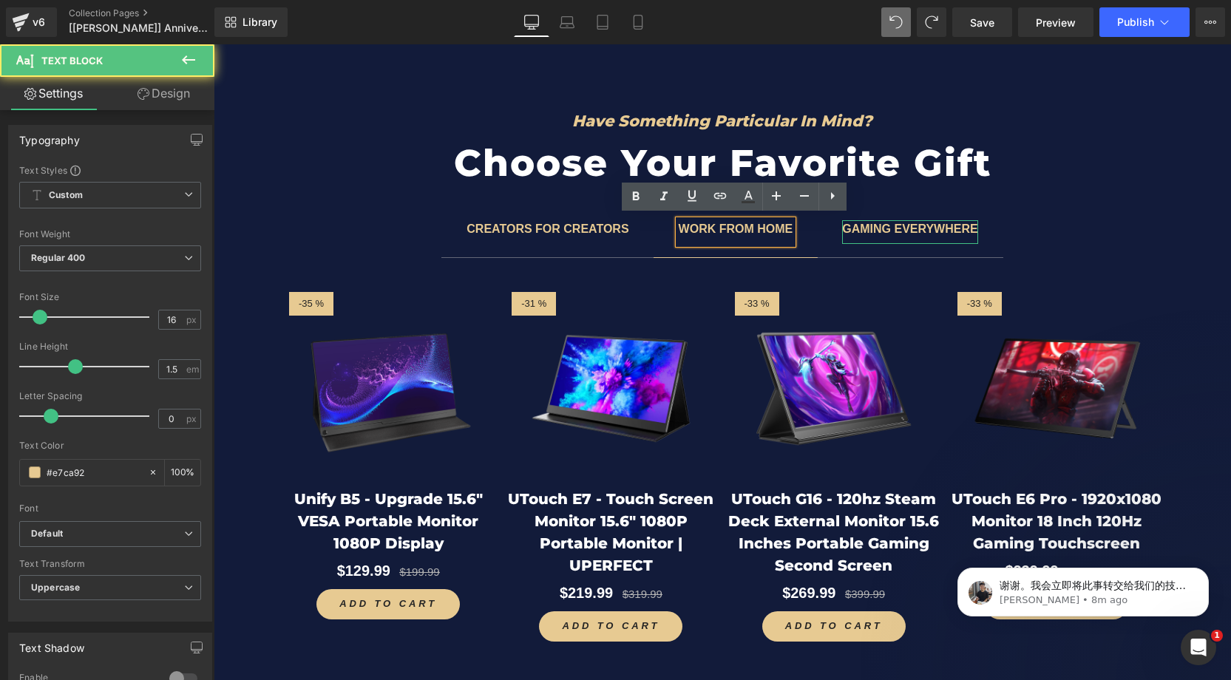
click at [912, 226] on b "Gaming everywhere" at bounding box center [909, 229] width 135 height 13
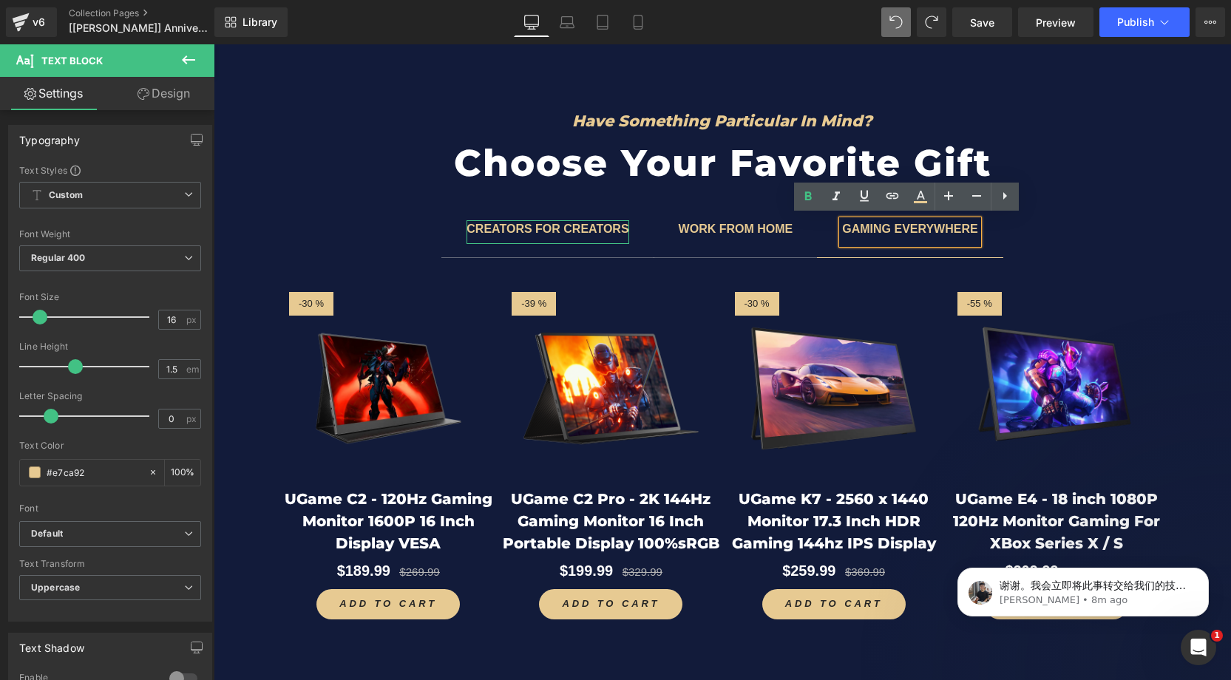
drag, startPoint x: 527, startPoint y: 226, endPoint x: 537, endPoint y: 222, distance: 10.6
click at [530, 226] on b "CREATORS FOR CREATORS" at bounding box center [548, 229] width 162 height 13
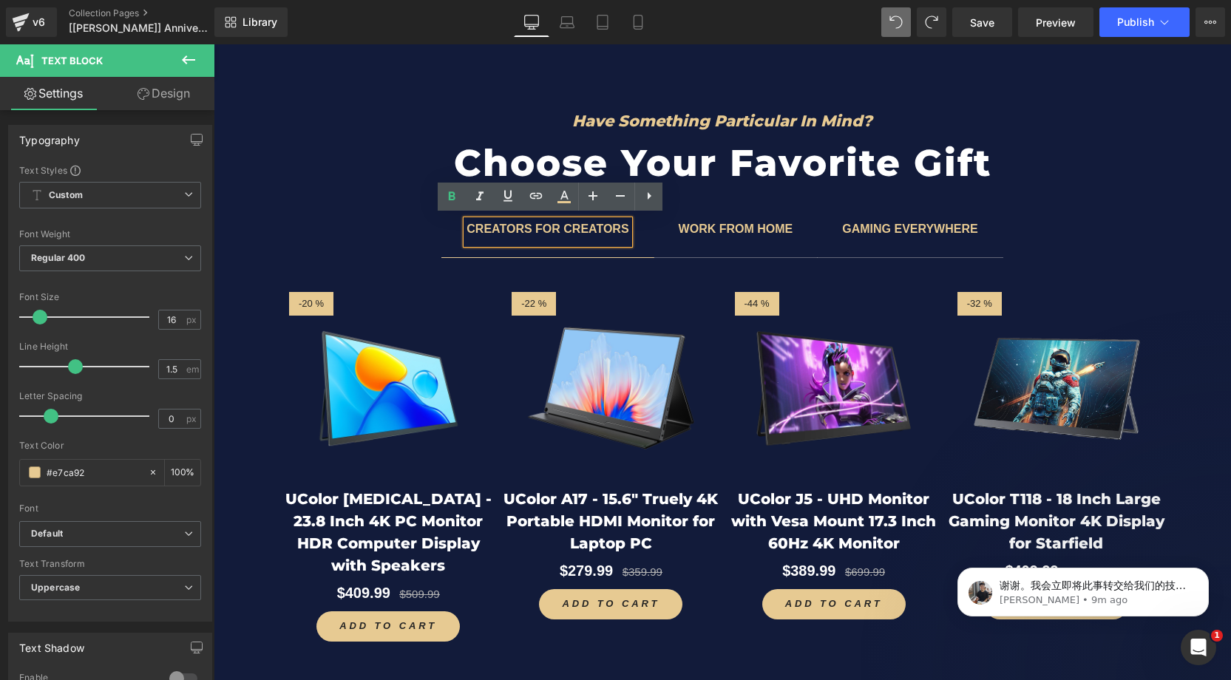
click at [322, 211] on div "CREATORS FOR CREATORS Text Block WORK FROM HOME Text Block Gaming everywhere Te…" at bounding box center [722, 420] width 887 height 446
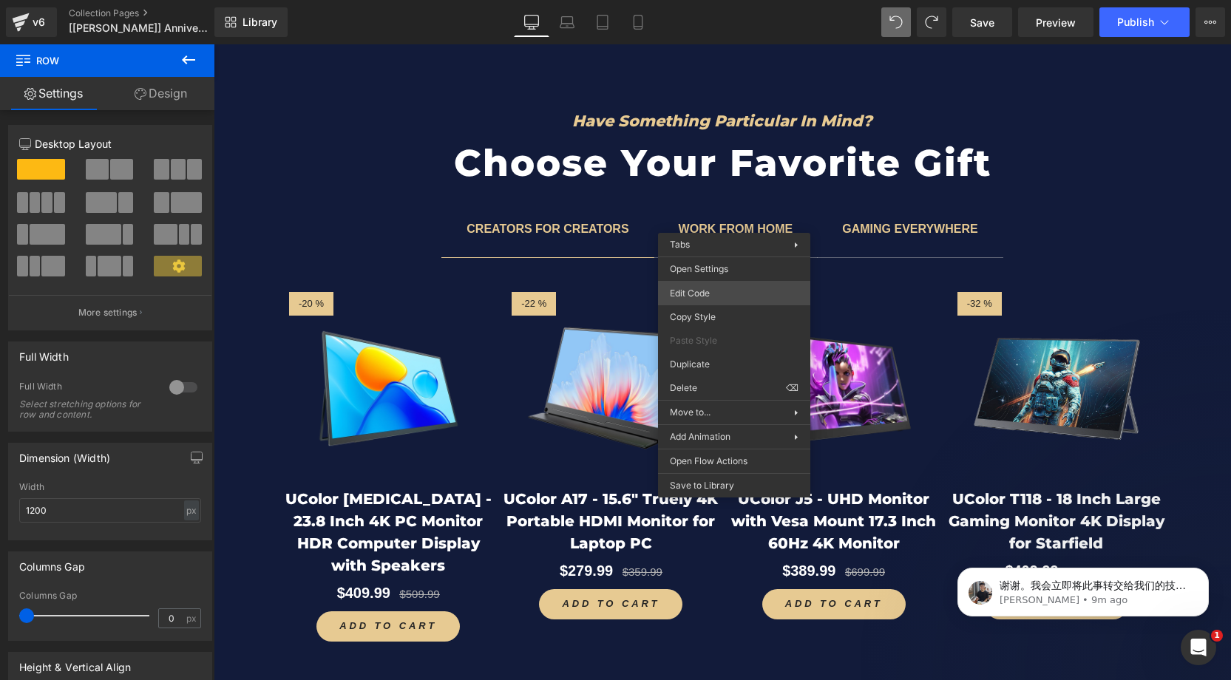
click at [696, 0] on div "Tabs You are previewing how the will restyle your page. You can not edit Elemen…" at bounding box center [615, 0] width 1231 height 0
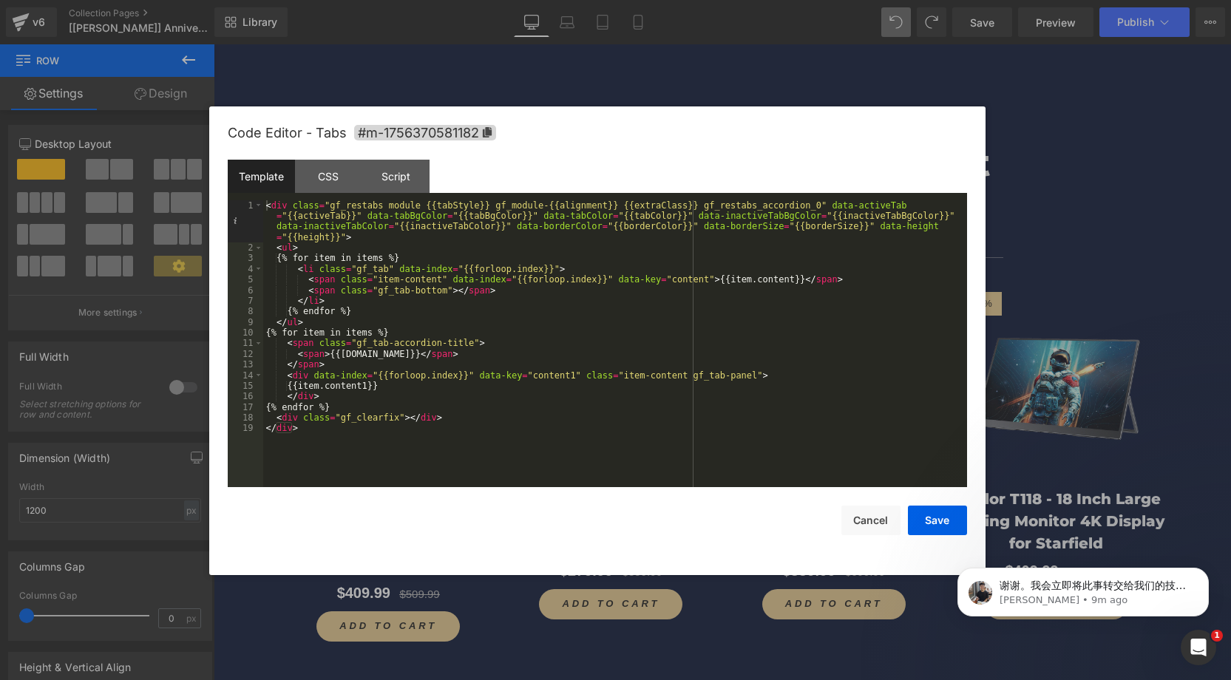
drag, startPoint x: 347, startPoint y: 181, endPoint x: 369, endPoint y: 196, distance: 26.7
click at [347, 181] on div "CSS" at bounding box center [328, 176] width 67 height 33
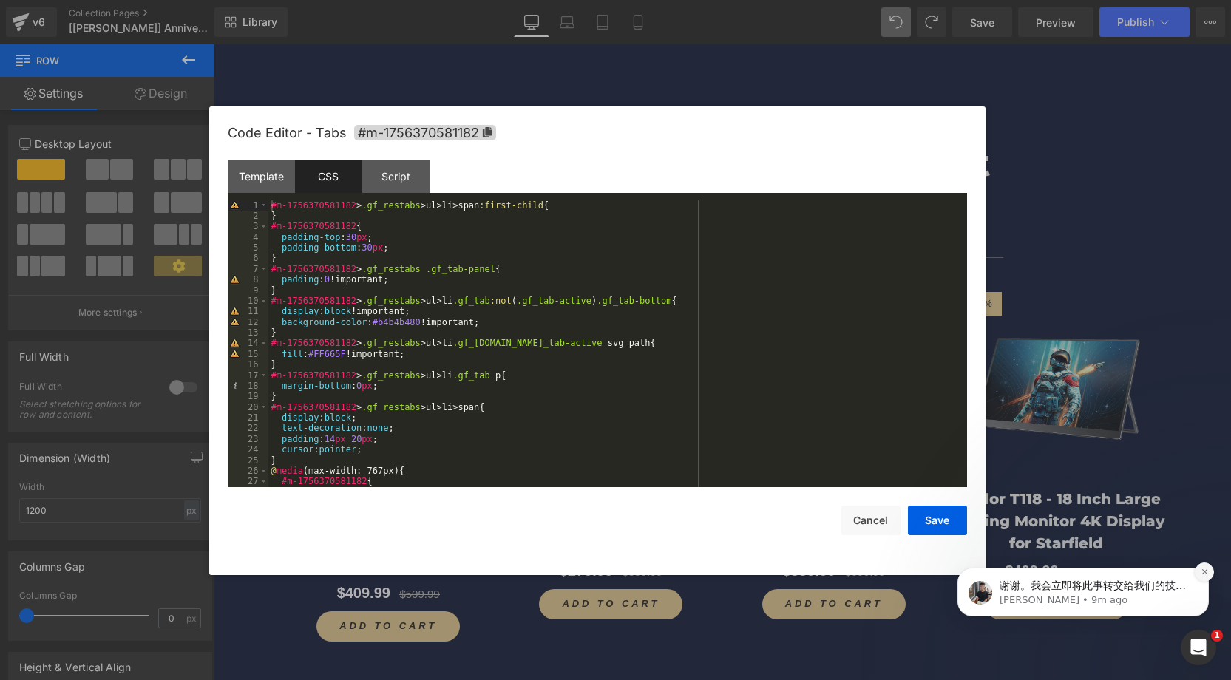
click at [1207, 569] on icon "Dismiss notification" at bounding box center [1205, 572] width 8 height 8
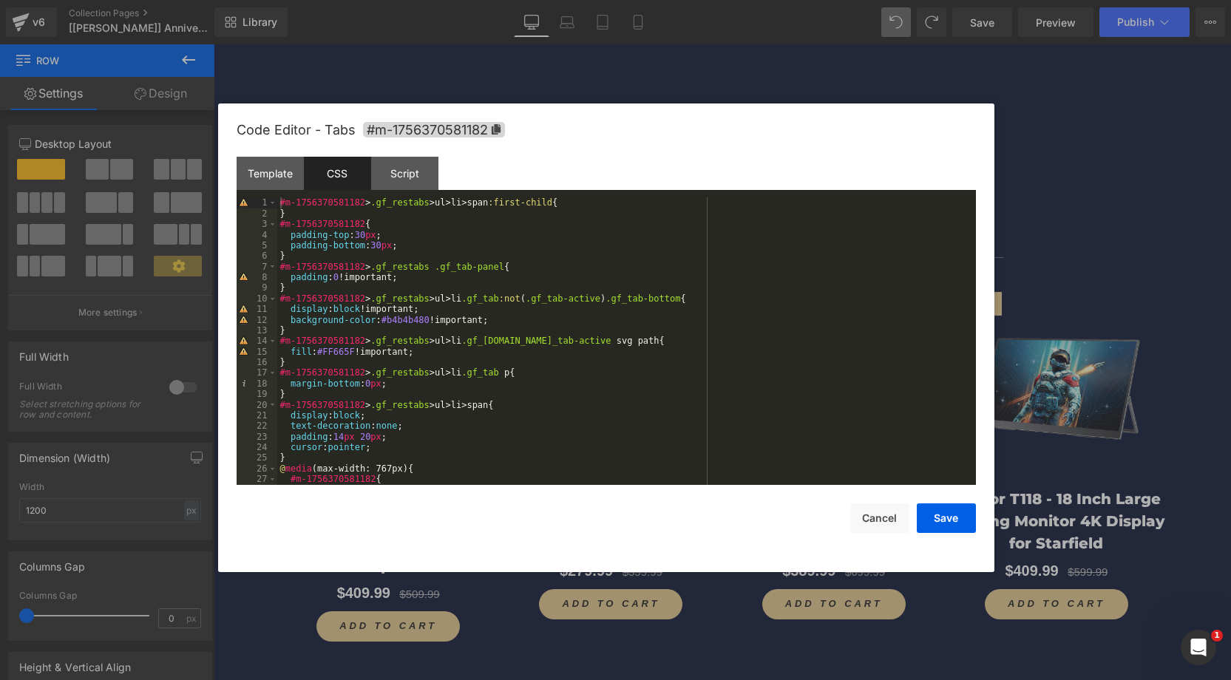
drag, startPoint x: 786, startPoint y: 138, endPoint x: 836, endPoint y: 183, distance: 67.5
click at [823, 130] on div "Code Editor - Tabs #m-1756370581182" at bounding box center [606, 130] width 739 height 53
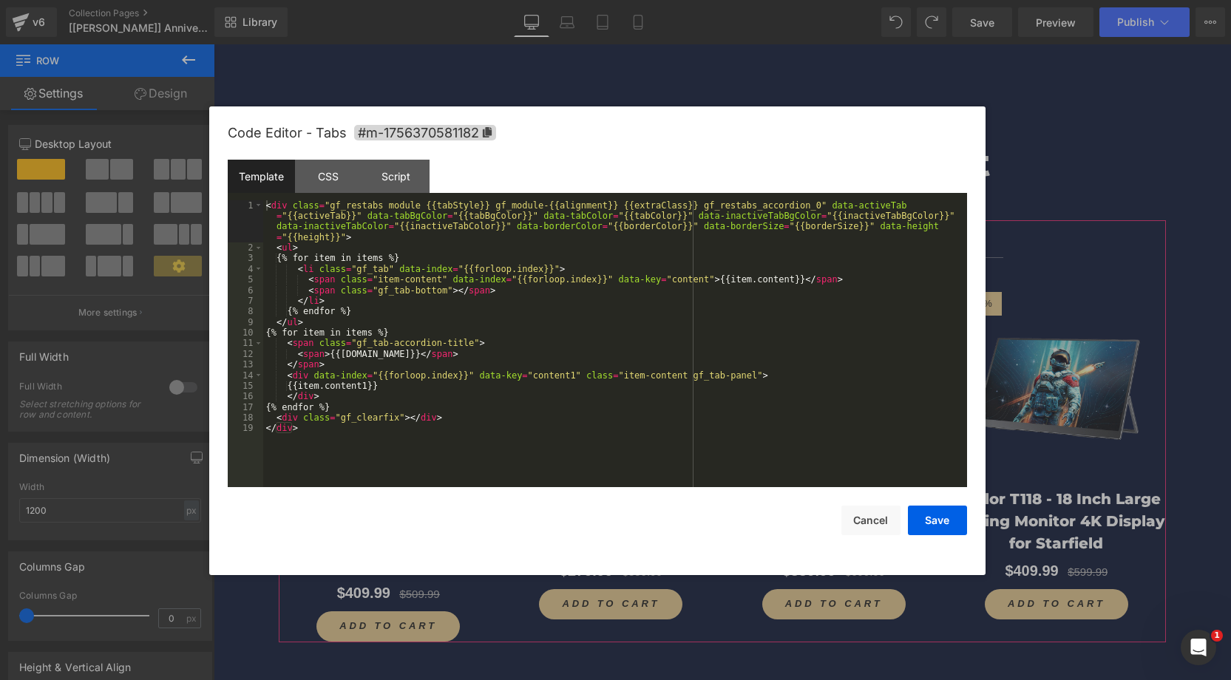
click at [685, 0] on div "Tabs You are previewing how the will restyle your page. You can not edit Elemen…" at bounding box center [615, 0] width 1231 height 0
click at [342, 175] on div "CSS" at bounding box center [328, 176] width 67 height 33
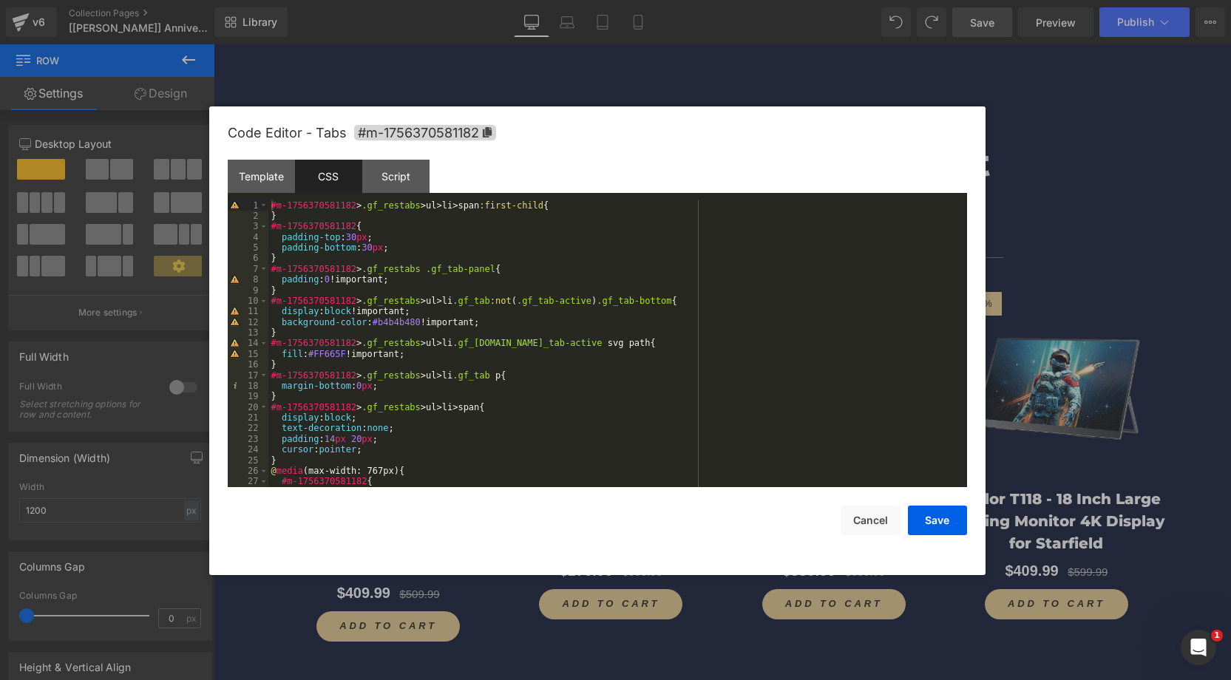
drag, startPoint x: 938, startPoint y: 517, endPoint x: 974, endPoint y: 21, distance: 497.4
click at [940, 517] on button "Save" at bounding box center [937, 521] width 59 height 30
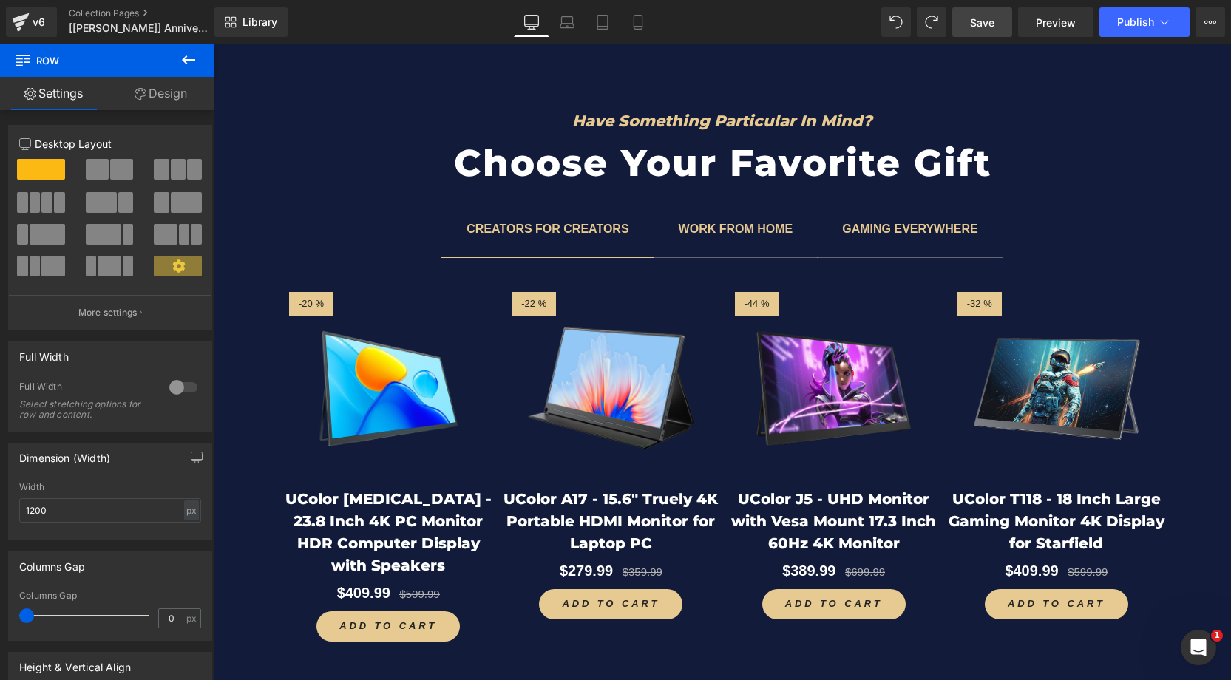
drag, startPoint x: 987, startPoint y: 22, endPoint x: 992, endPoint y: 12, distance: 11.3
click at [987, 17] on span "Save" at bounding box center [982, 23] width 24 height 16
click at [972, 20] on span "Save" at bounding box center [982, 23] width 24 height 16
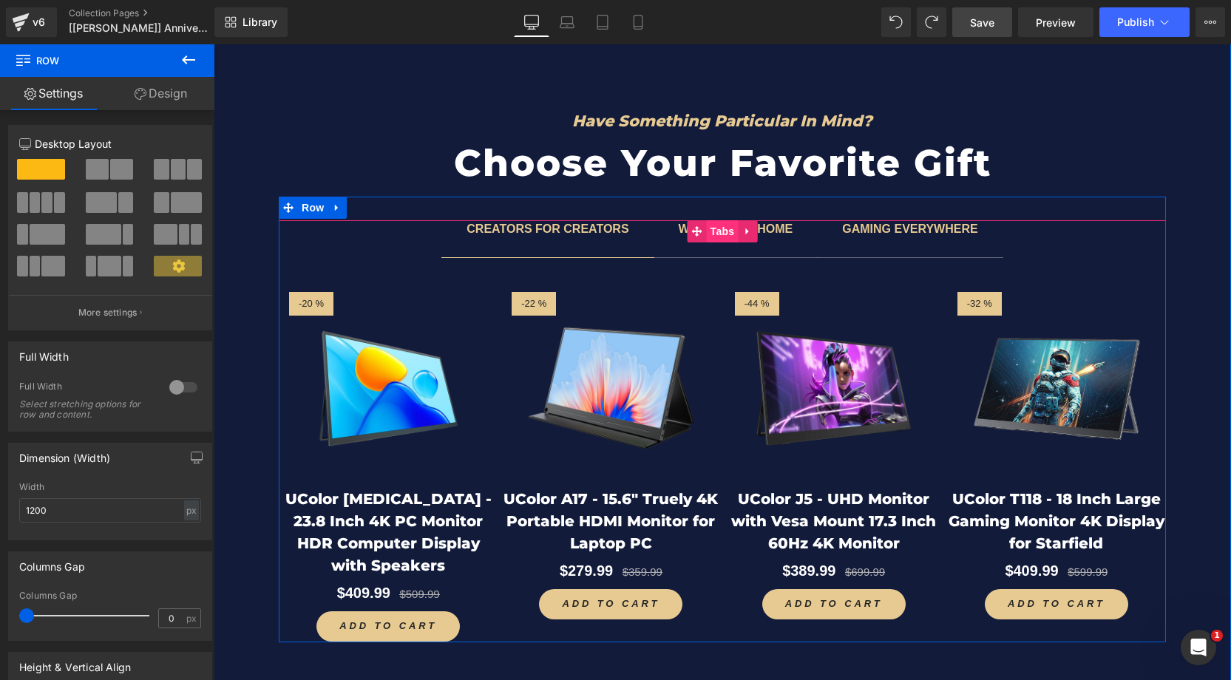
click at [717, 234] on span "Tabs" at bounding box center [723, 231] width 32 height 22
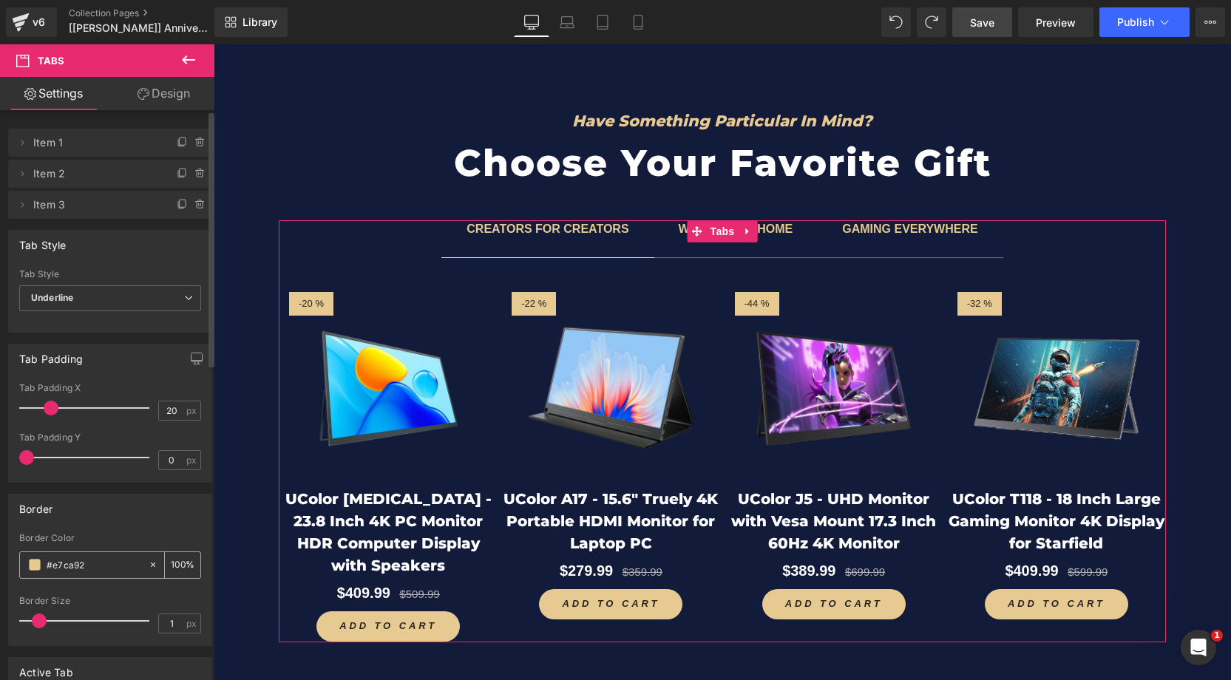
click at [33, 563] on span at bounding box center [35, 565] width 12 height 12
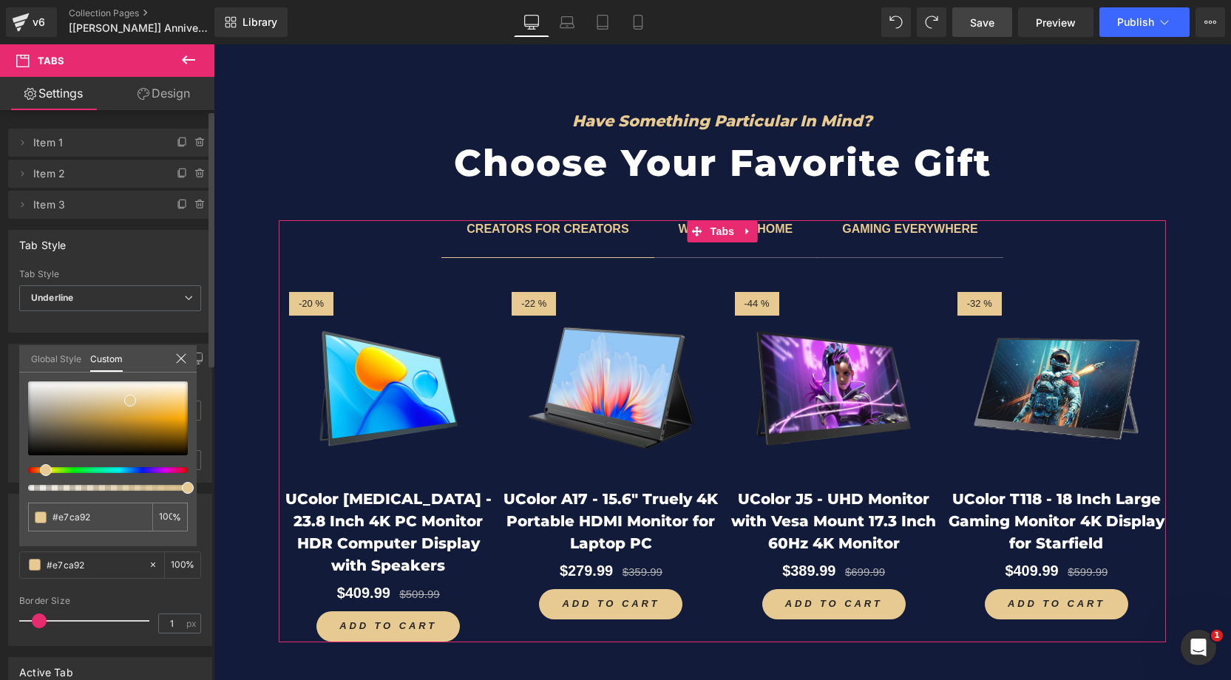
click at [173, 471] on div at bounding box center [102, 470] width 160 height 6
type input "#e792ae"
